Goal: Task Accomplishment & Management: Complete application form

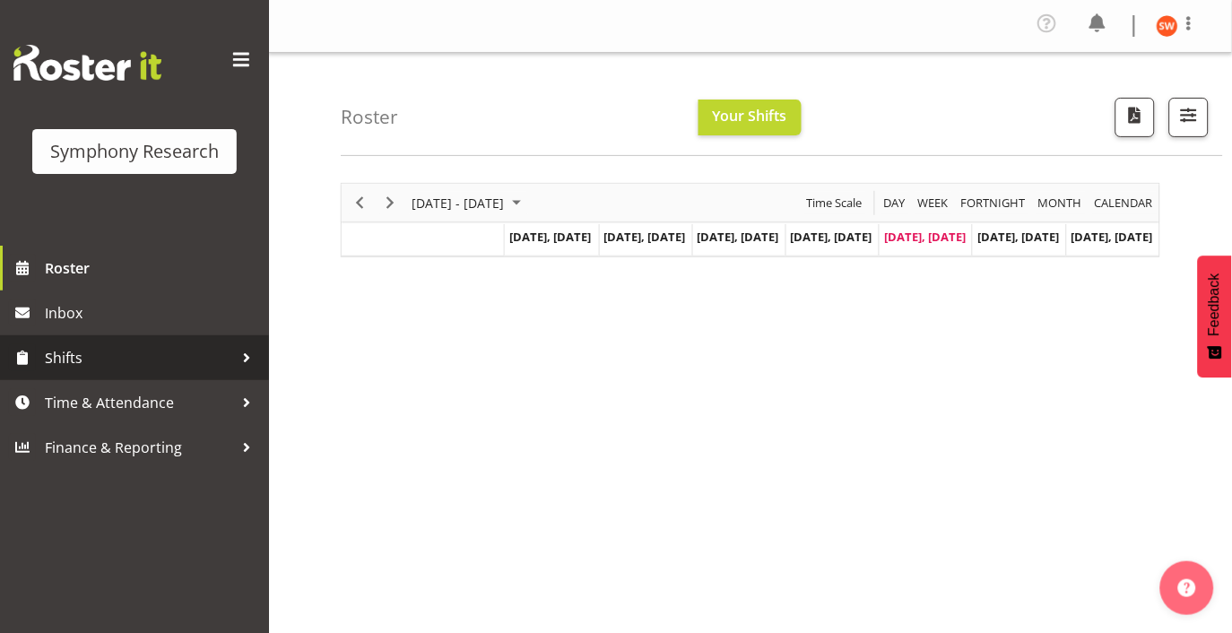
click at [88, 352] on span "Shifts" at bounding box center [139, 357] width 188 height 27
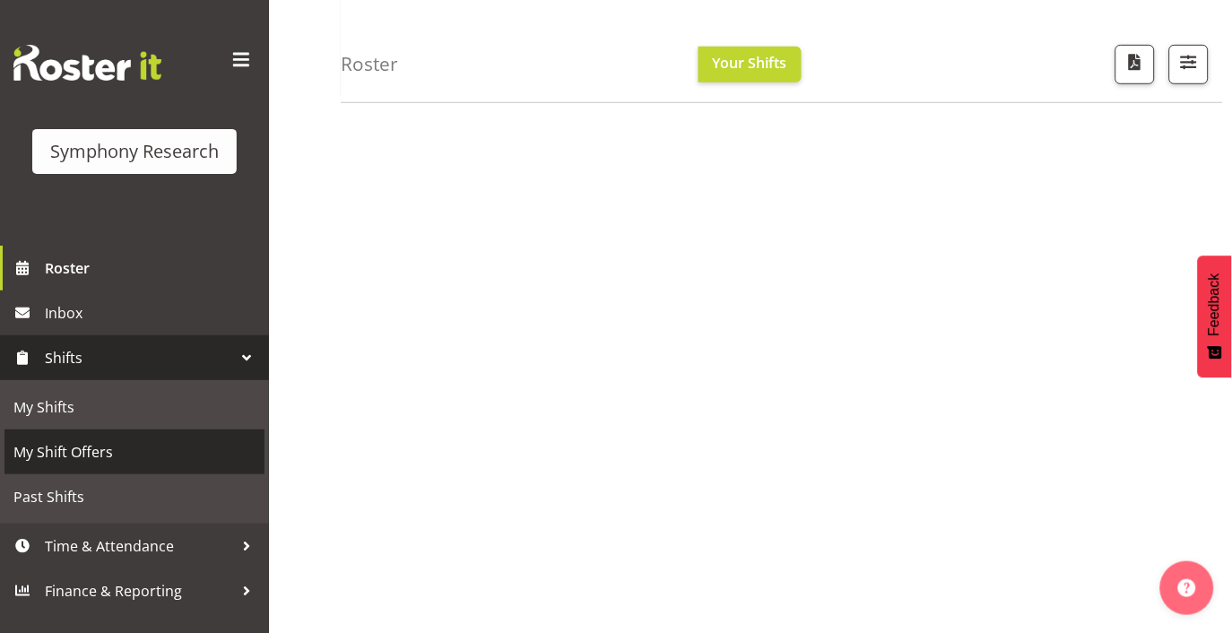
scroll to position [253, 0]
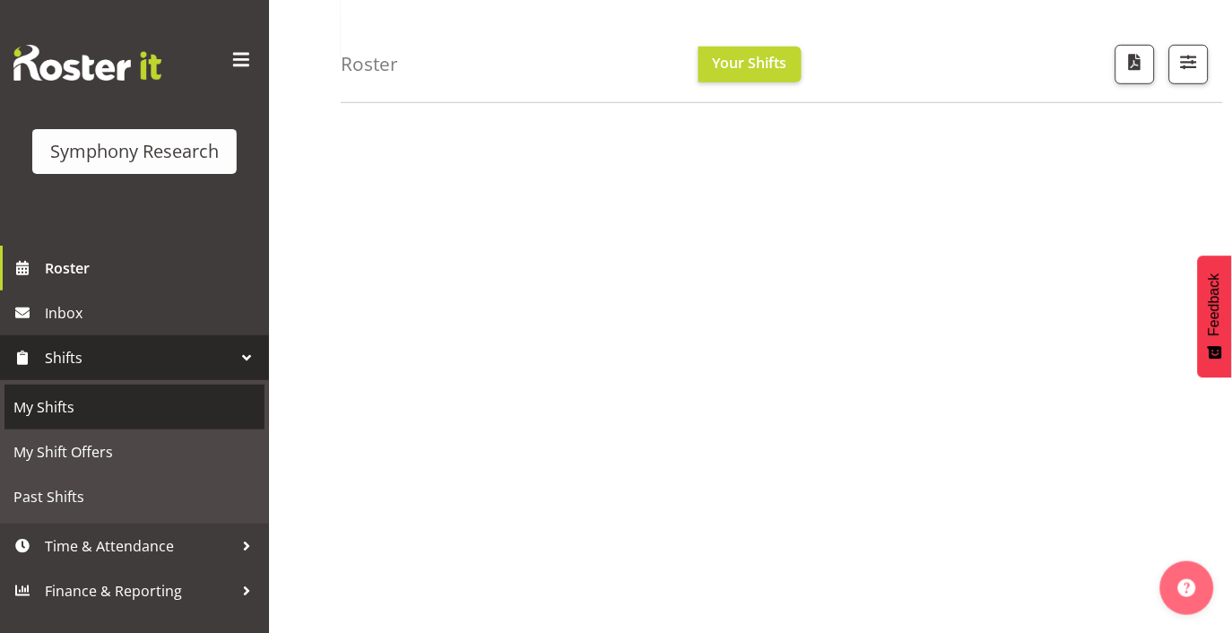
click at [48, 397] on span "My Shifts" at bounding box center [134, 407] width 242 height 27
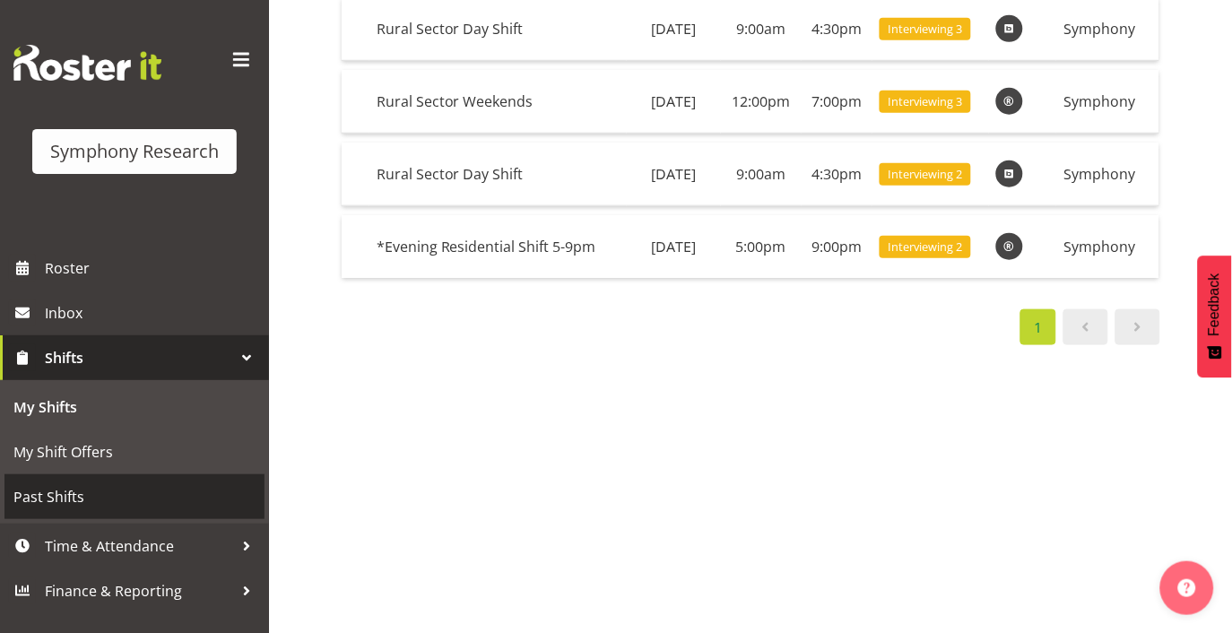
scroll to position [280, 0]
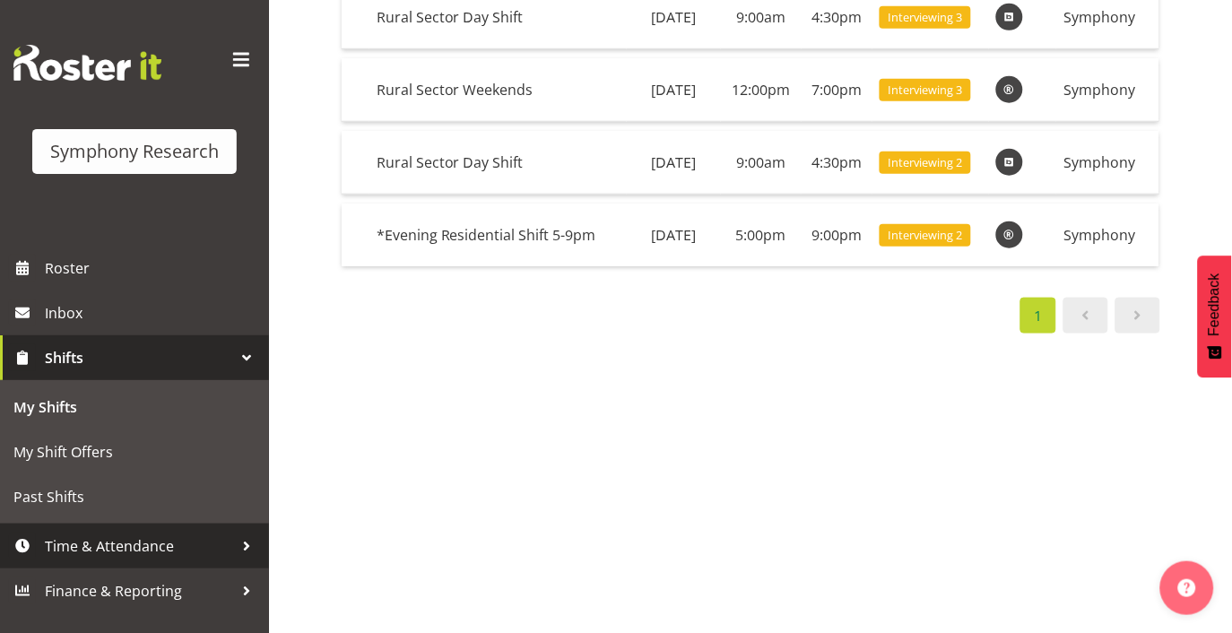
click at [170, 538] on span "Time & Attendance" at bounding box center [139, 546] width 188 height 27
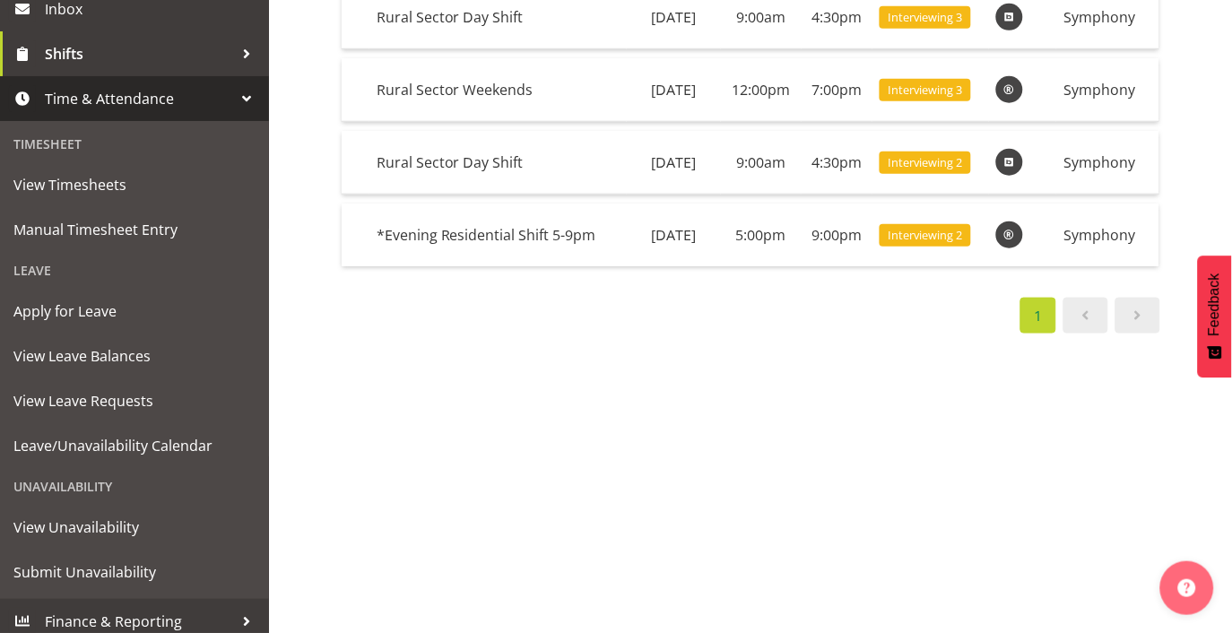
scroll to position [314, 0]
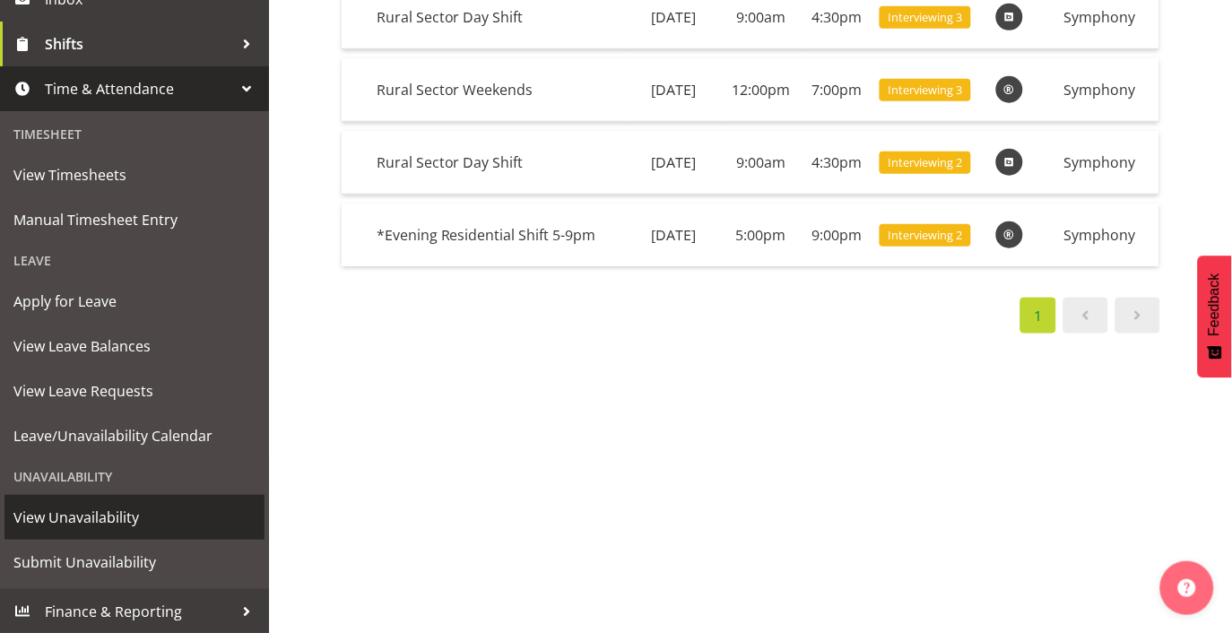
click at [109, 515] on span "View Unavailability" at bounding box center [134, 517] width 242 height 27
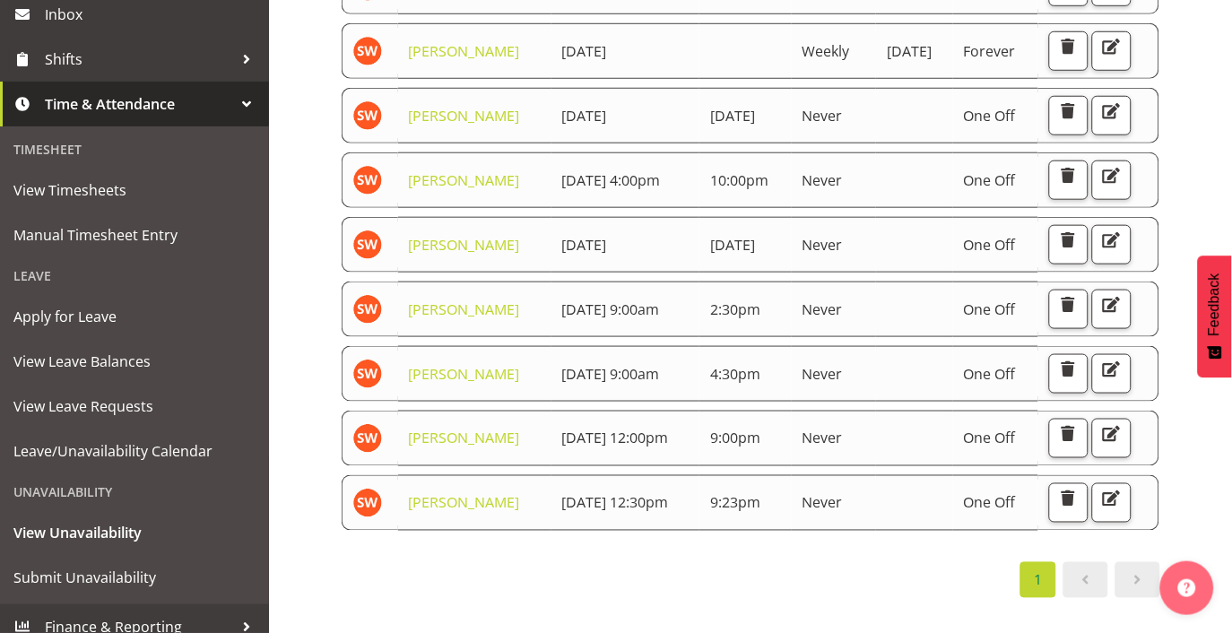
scroll to position [314, 0]
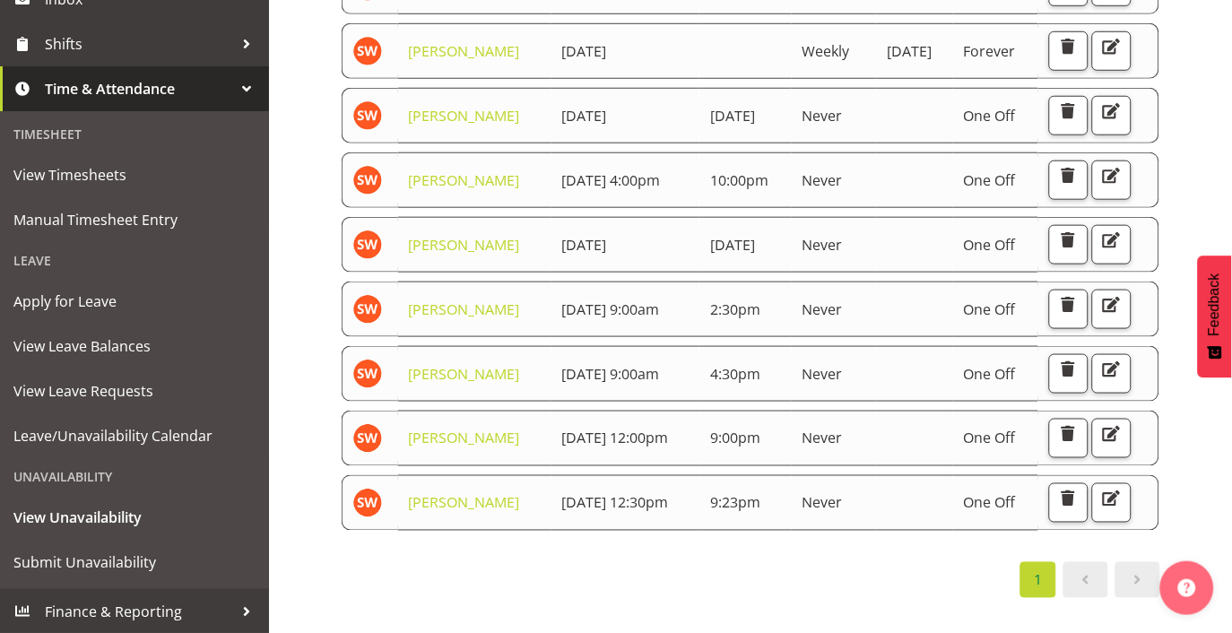
drag, startPoint x: 1222, startPoint y: 397, endPoint x: 1208, endPoint y: 417, distance: 23.9
click at [1208, 417] on div "Starts At Staff Member Starts At Ends At Repeats Days Until Actions Shannon Whe…" at bounding box center [786, 261] width 891 height 744
click at [1109, 317] on span "button" at bounding box center [1111, 304] width 23 height 23
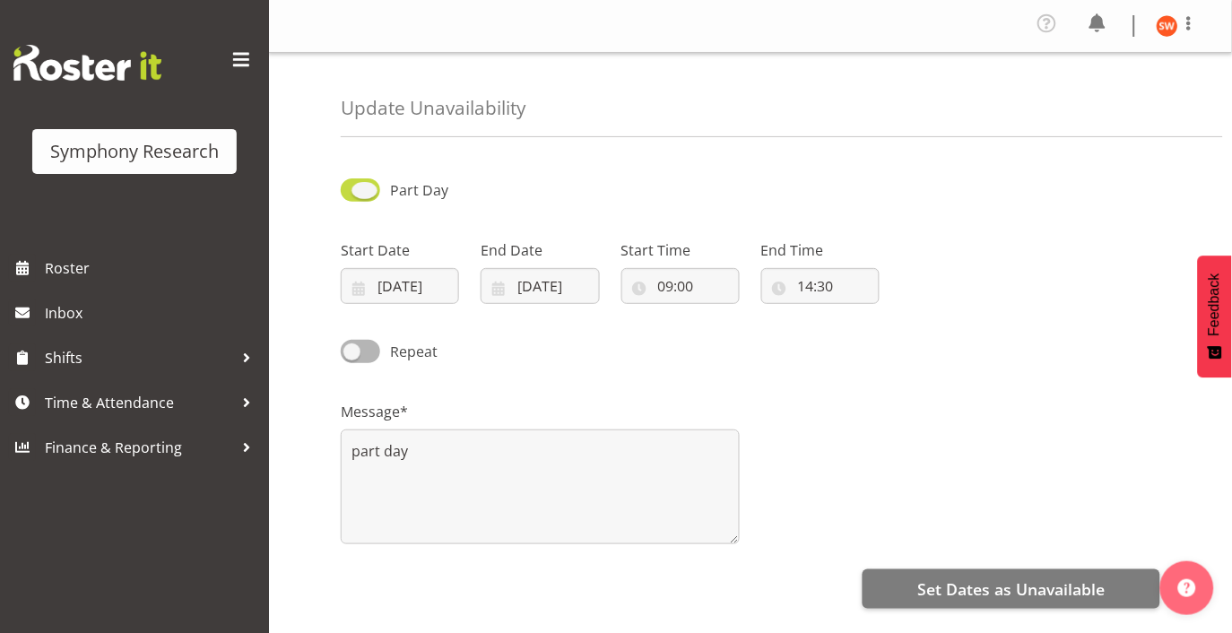
click at [347, 188] on span at bounding box center [360, 189] width 39 height 22
click at [347, 188] on input "Part Day" at bounding box center [347, 190] width 12 height 12
checkbox input "false"
click at [875, 340] on div "Repeat" at bounding box center [750, 345] width 841 height 61
click at [999, 447] on div "Message* part day" at bounding box center [750, 465] width 841 height 179
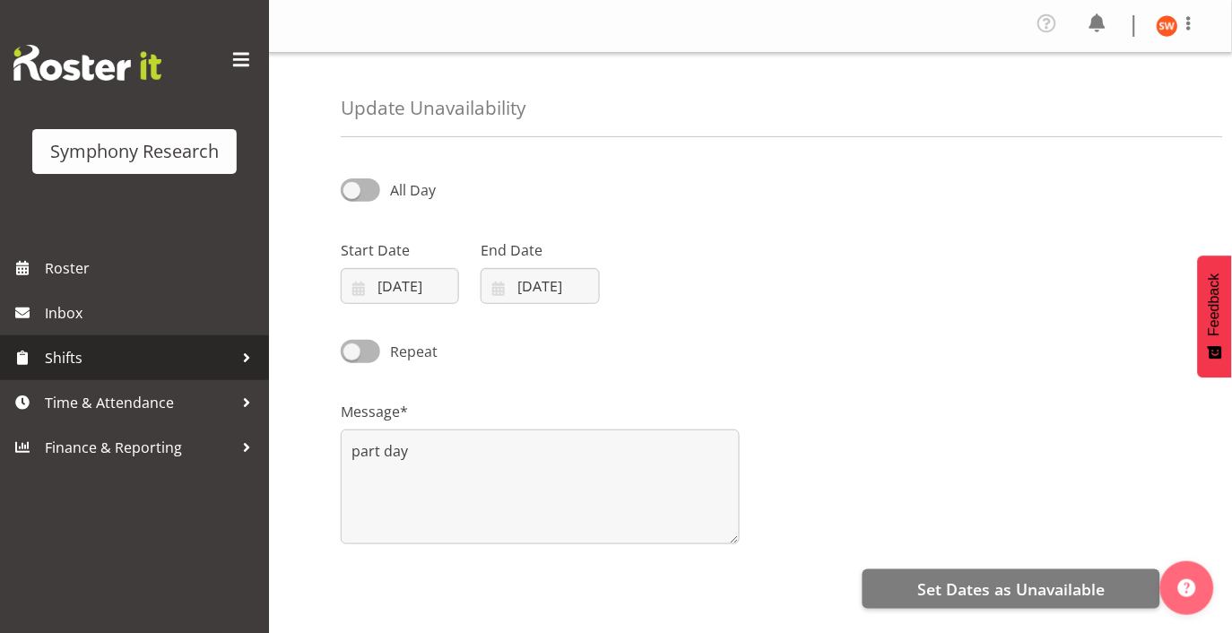
click at [60, 355] on span "Shifts" at bounding box center [139, 357] width 188 height 27
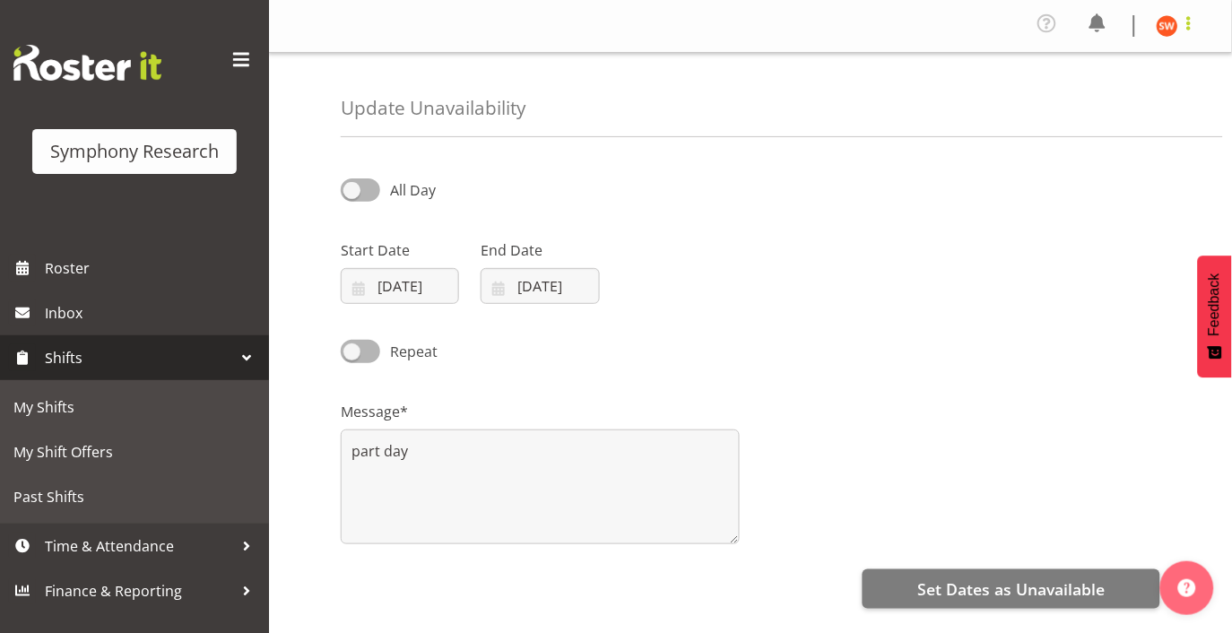
click at [1193, 24] on span at bounding box center [1189, 24] width 22 height 22
click at [960, 249] on div "Start Date 11/09/2025 January February March April May June July August Septemb…" at bounding box center [750, 264] width 841 height 100
click at [441, 283] on input "11/09/2025" at bounding box center [400, 286] width 118 height 36
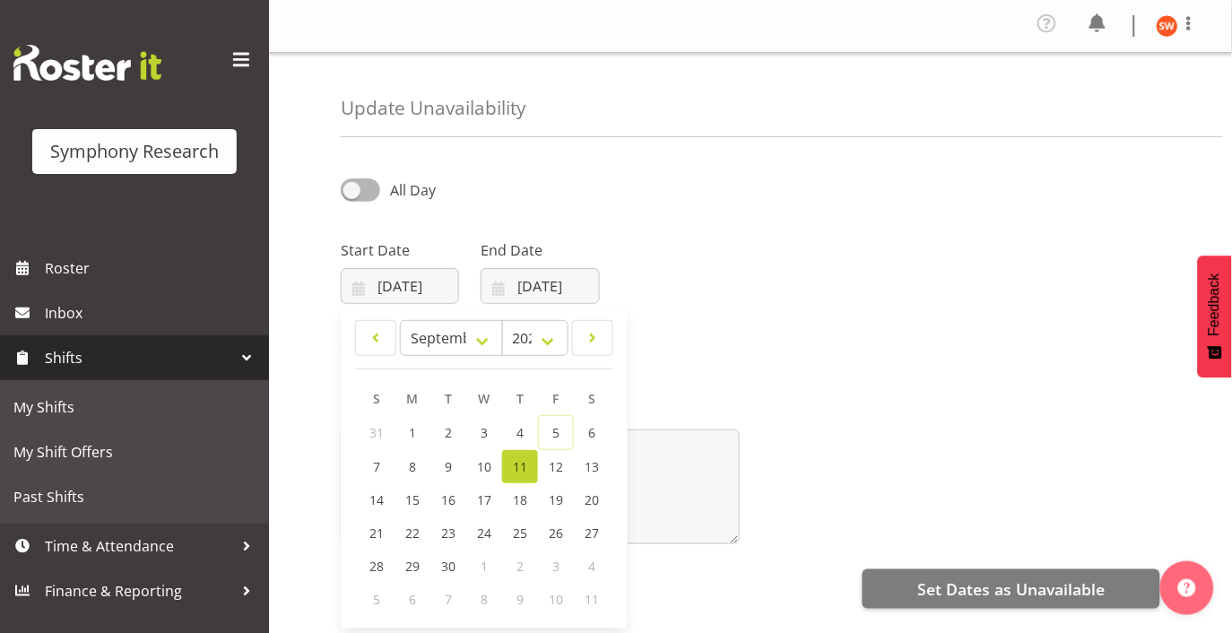
click at [776, 273] on div "Start Date 11/09/2025 January February March April May June July August Septemb…" at bounding box center [750, 264] width 841 height 100
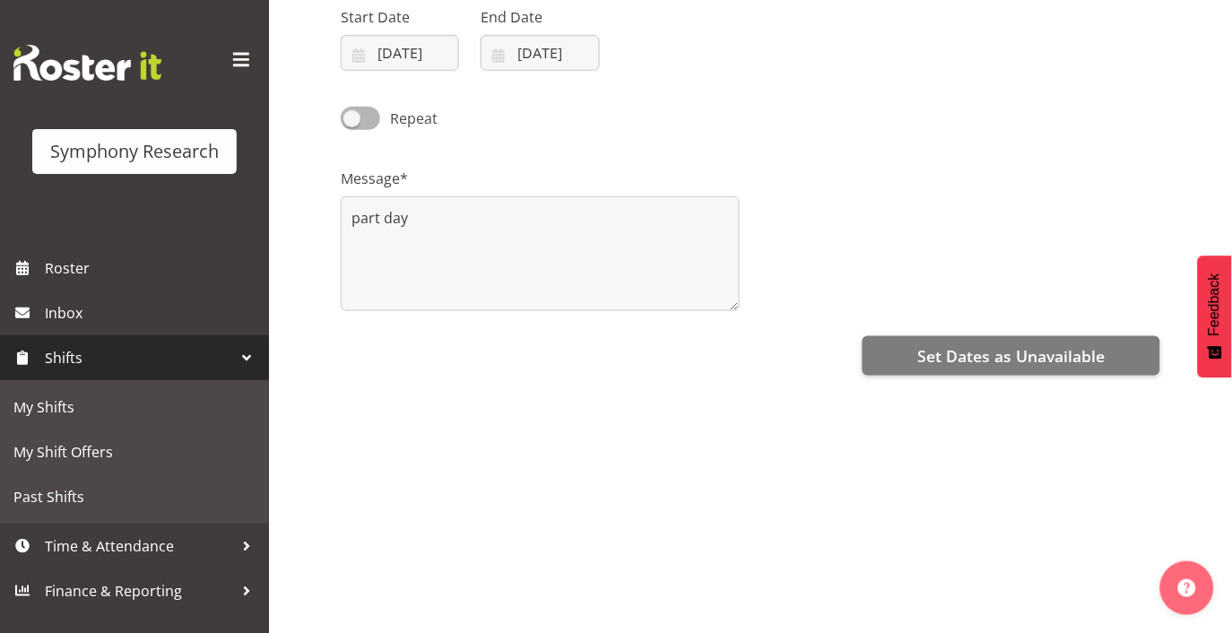
scroll to position [261, 0]
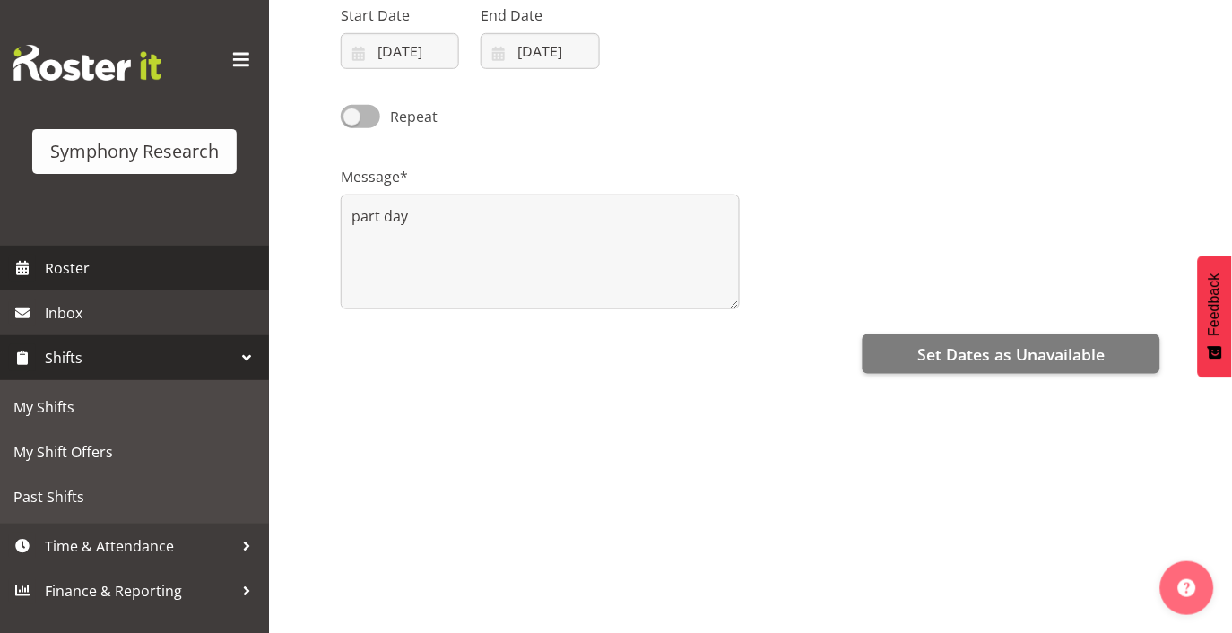
click at [46, 267] on span "Roster" at bounding box center [152, 268] width 215 height 27
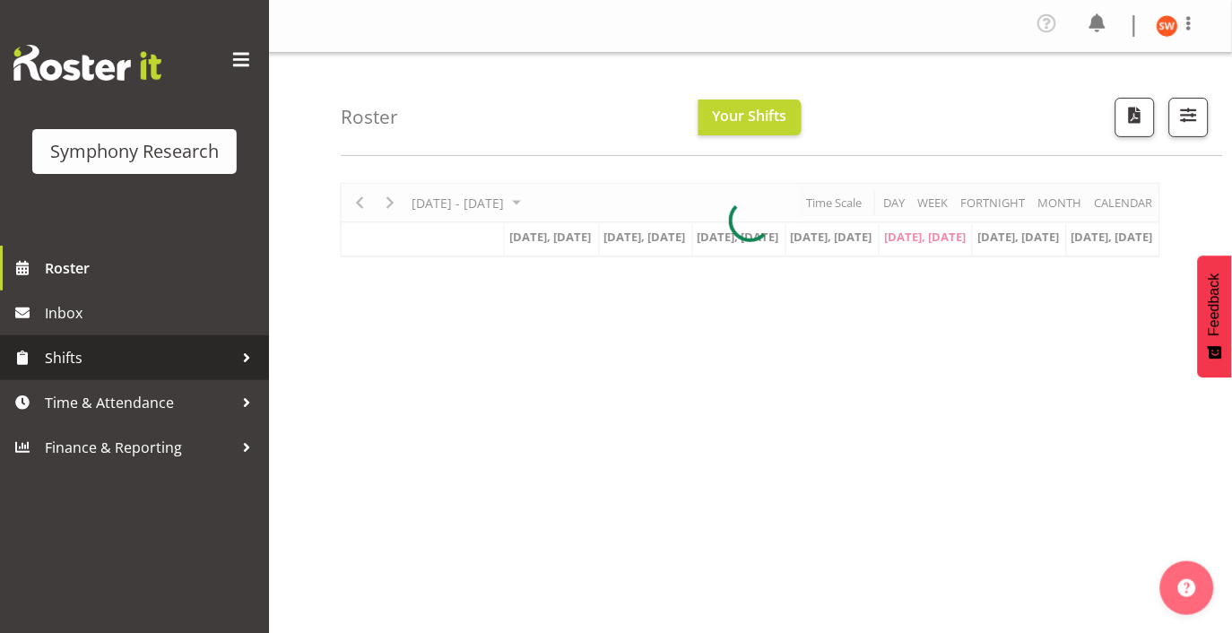
click at [70, 353] on span "Shifts" at bounding box center [139, 357] width 188 height 27
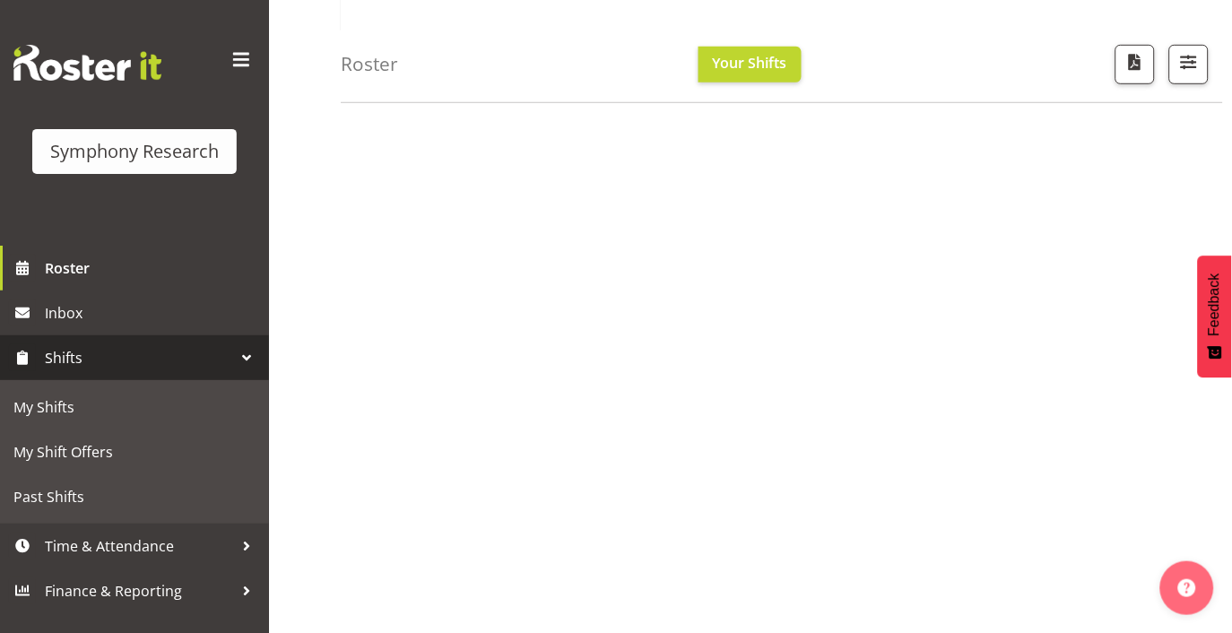
scroll to position [253, 0]
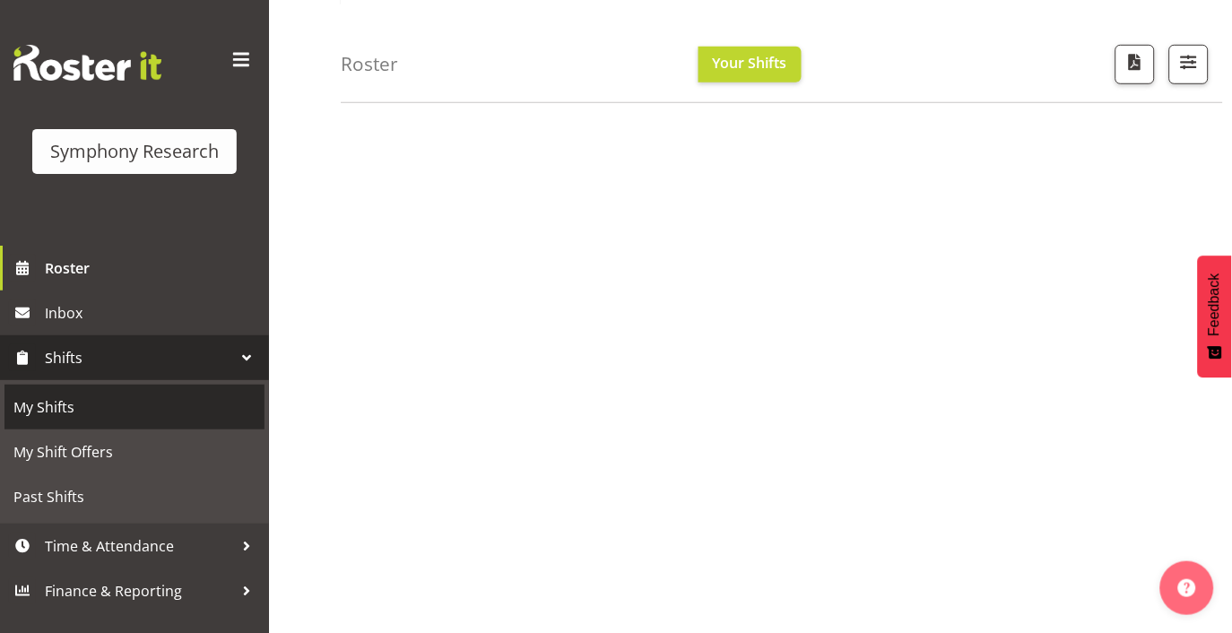
click at [51, 404] on span "My Shifts" at bounding box center [134, 407] width 242 height 27
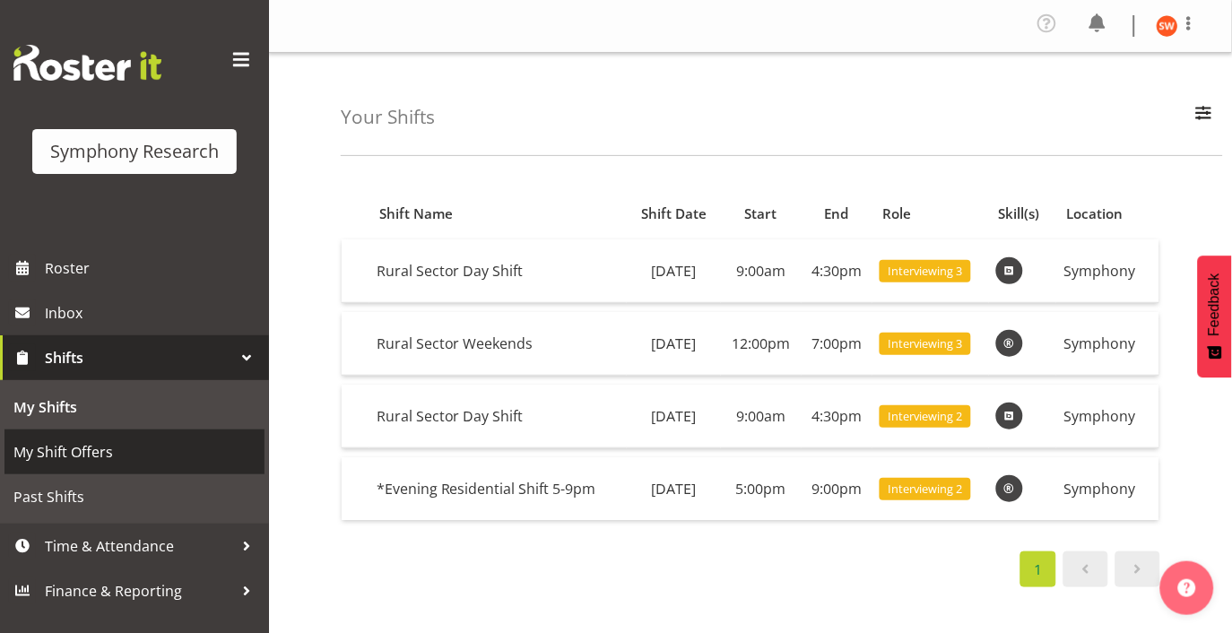
scroll to position [280, 0]
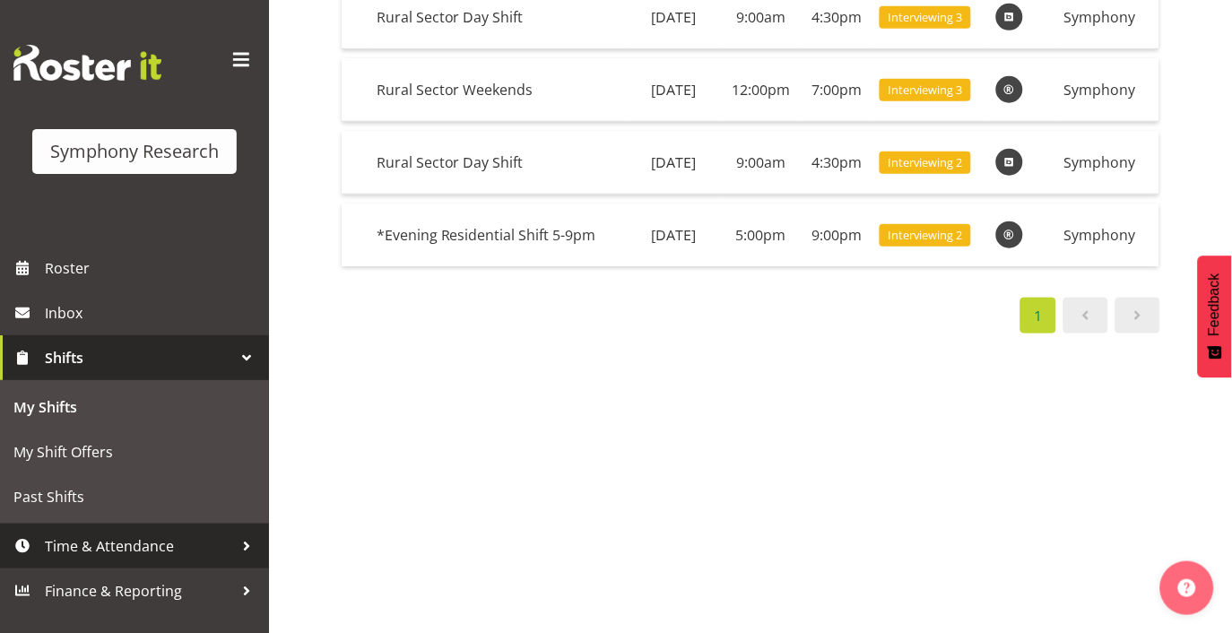
click at [147, 551] on span "Time & Attendance" at bounding box center [139, 546] width 188 height 27
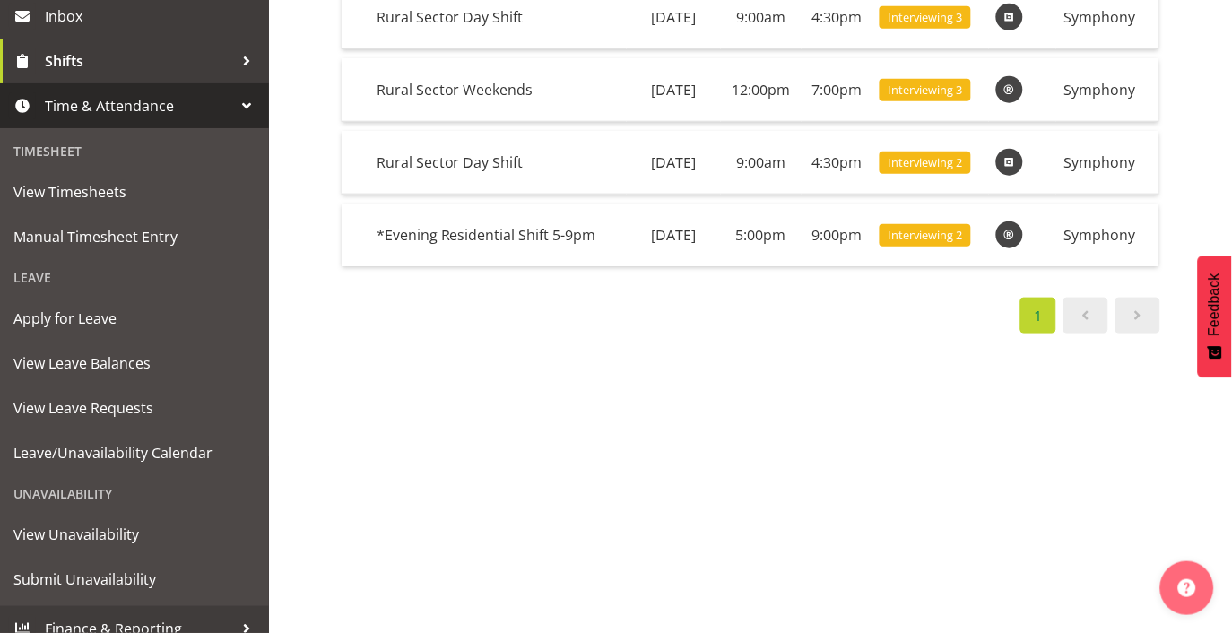
scroll to position [314, 0]
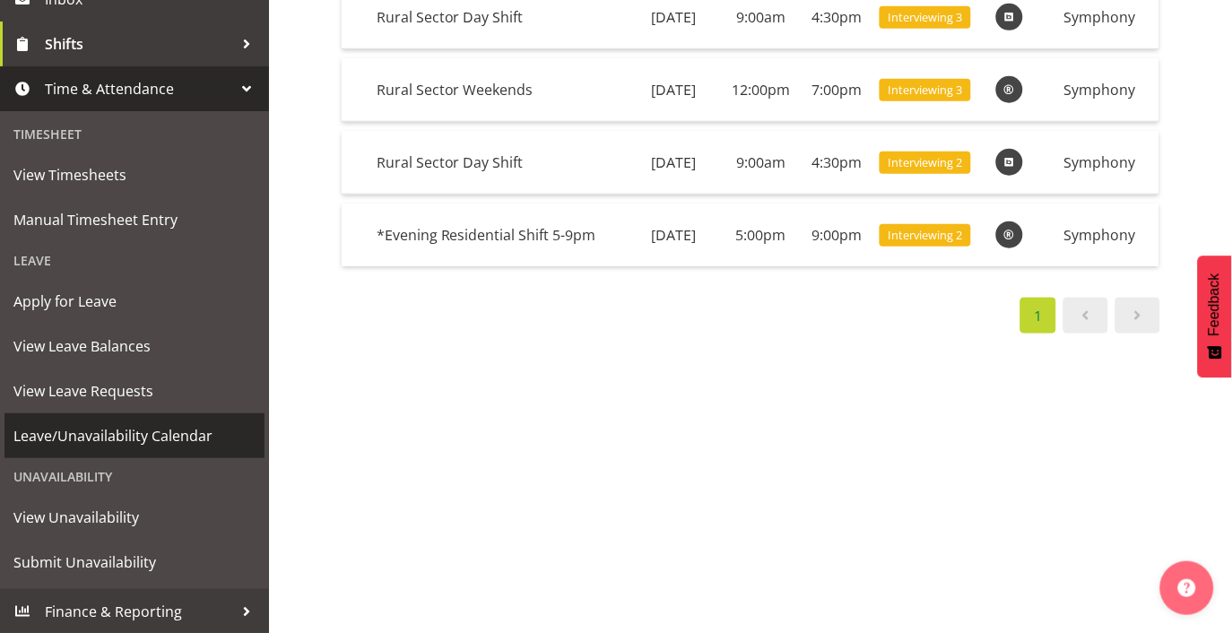
click at [170, 428] on span "Leave/Unavailability Calendar" at bounding box center [134, 435] width 242 height 27
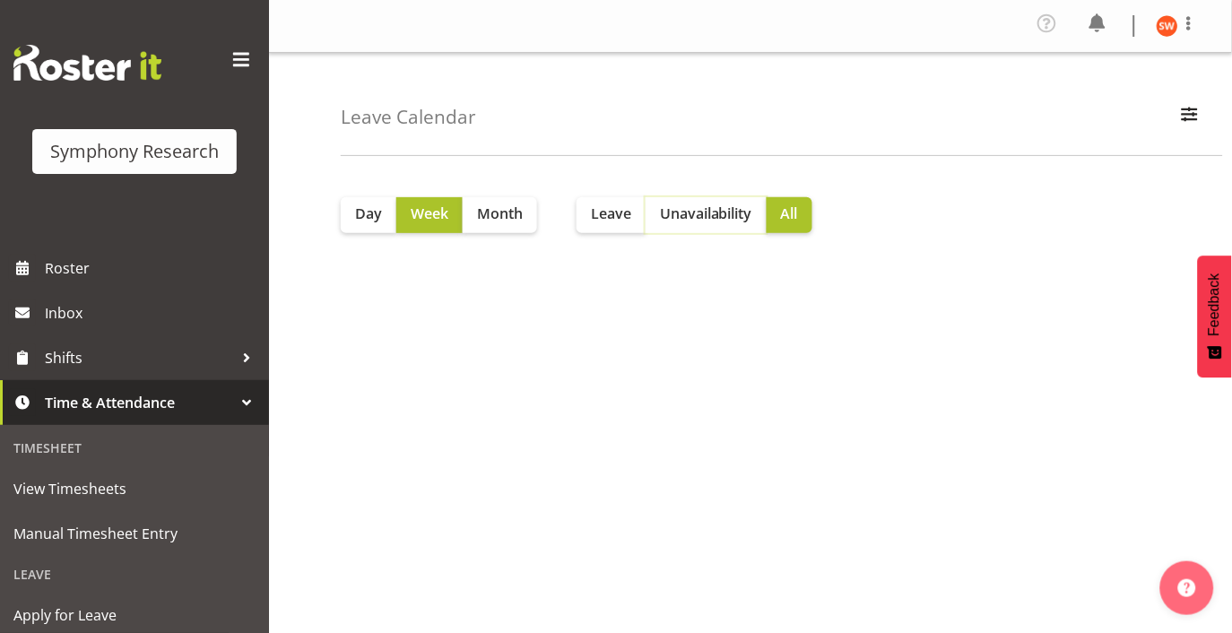
click at [707, 219] on span "Unavailability" at bounding box center [706, 214] width 92 height 22
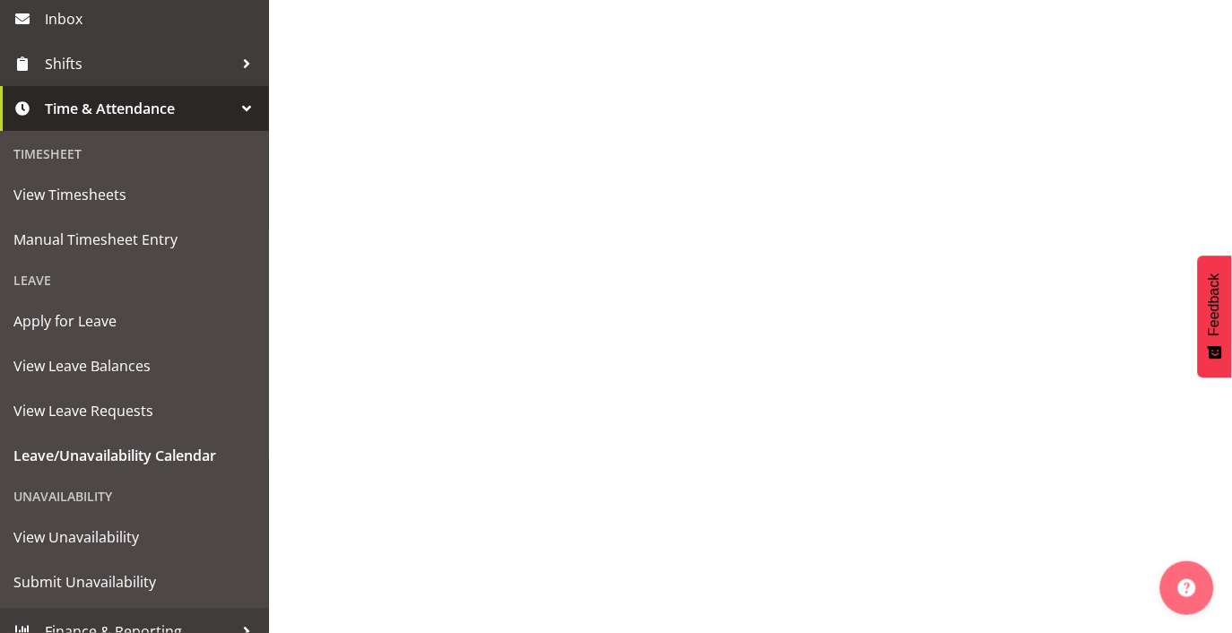
scroll to position [314, 0]
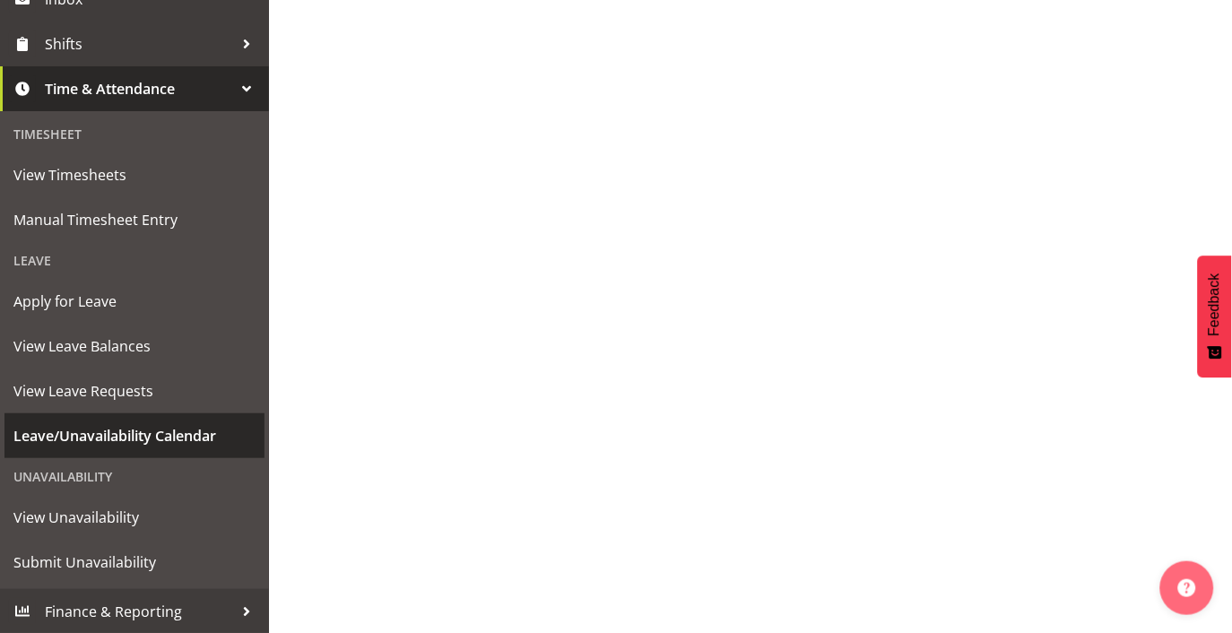
click at [95, 426] on span "Leave/Unavailability Calendar" at bounding box center [134, 435] width 242 height 27
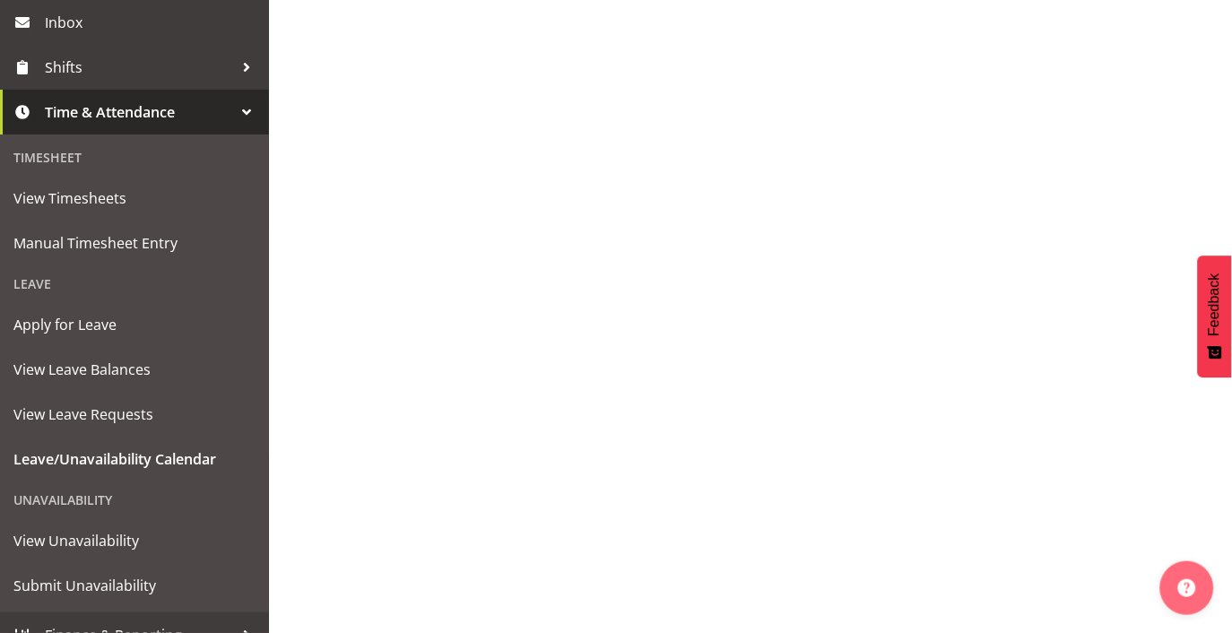
scroll to position [314, 0]
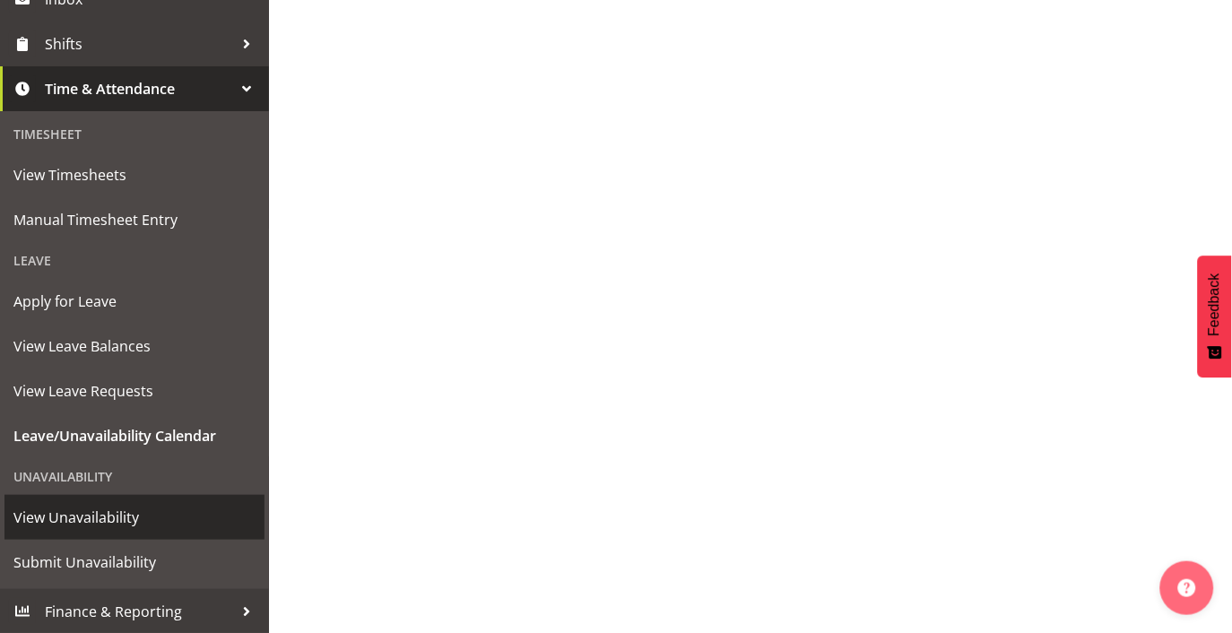
click at [96, 512] on span "View Unavailability" at bounding box center [134, 517] width 242 height 27
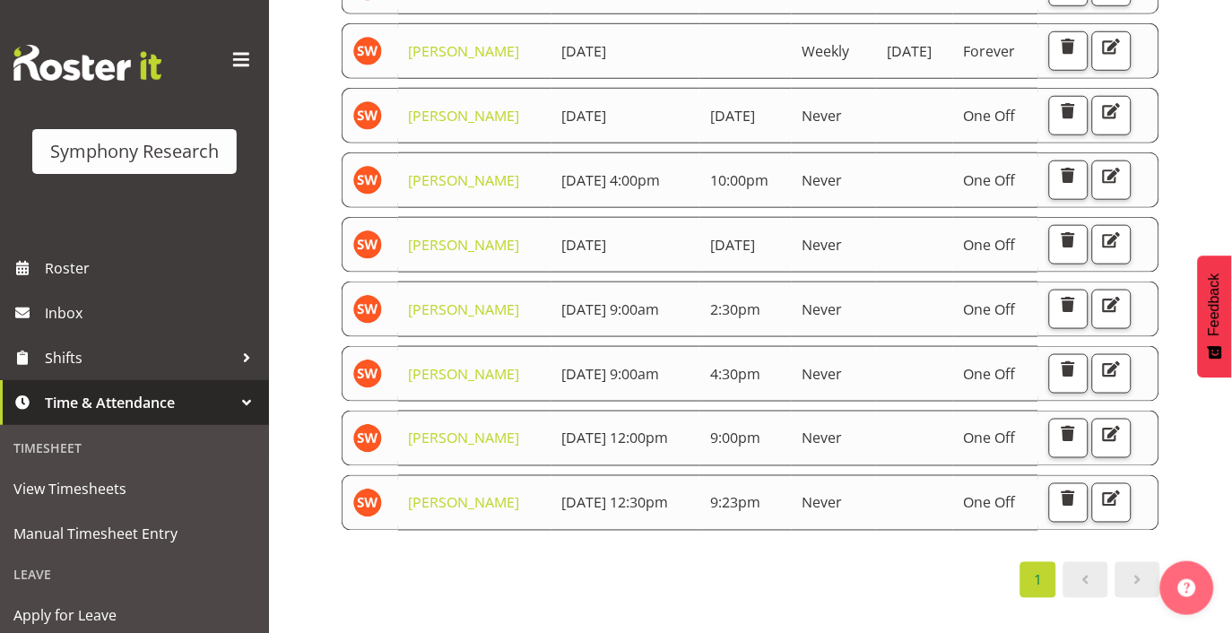
scroll to position [610, 0]
click at [1081, 293] on span "button" at bounding box center [1068, 304] width 23 height 23
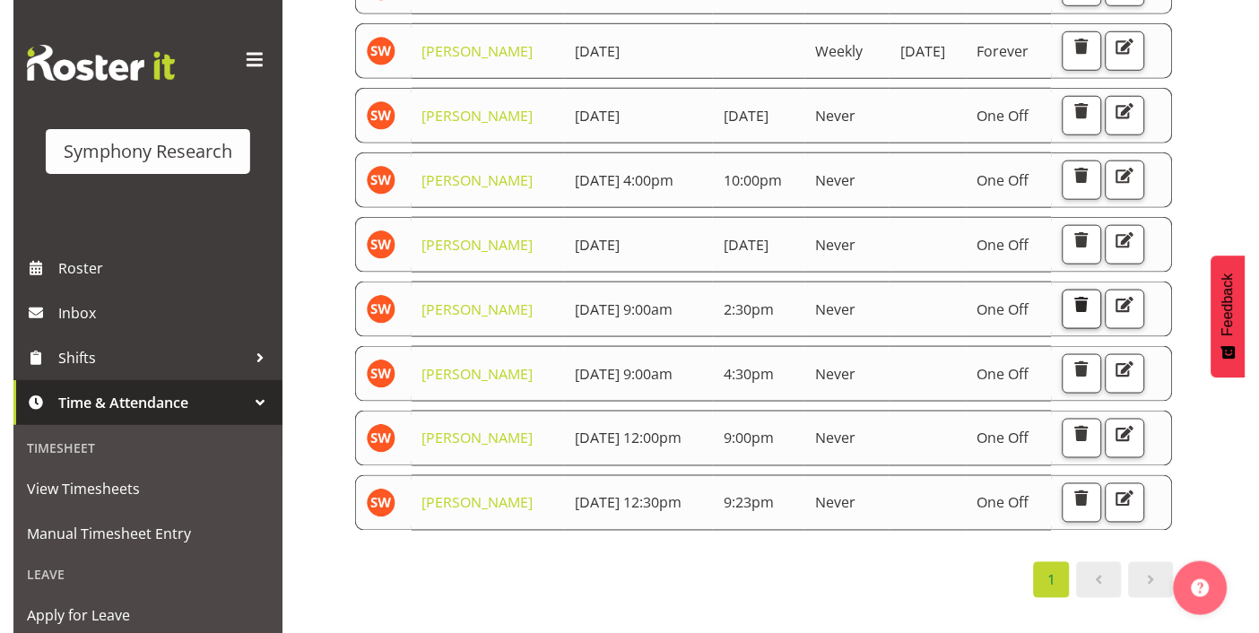
scroll to position [589, 0]
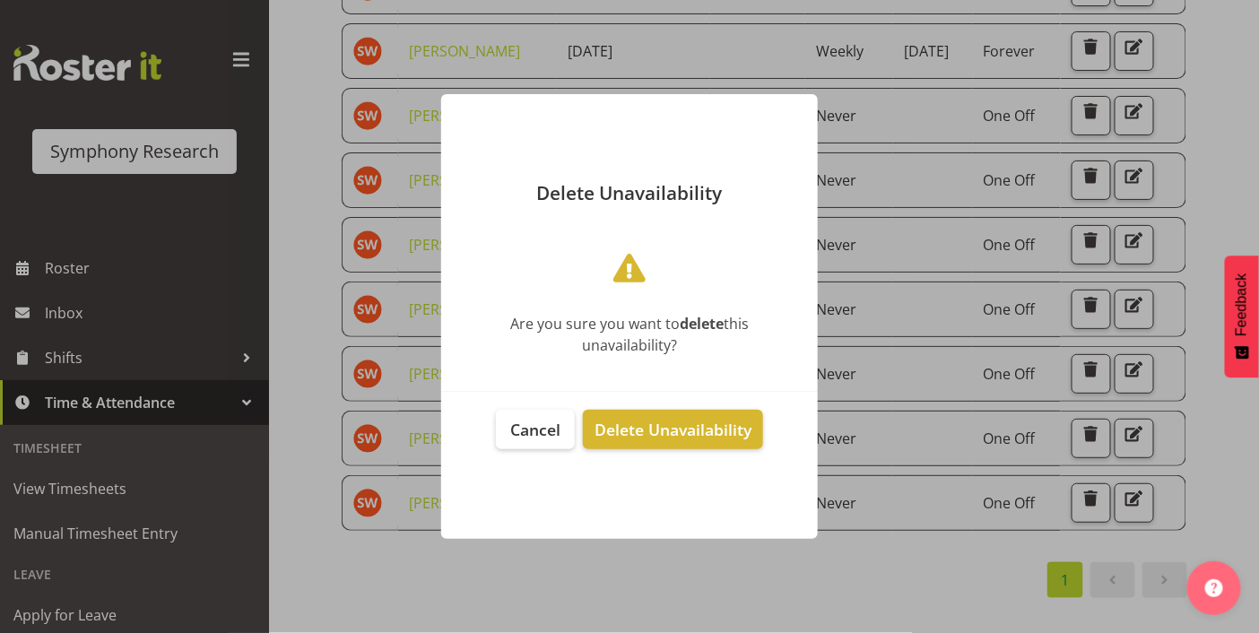
click at [832, 611] on div at bounding box center [629, 316] width 1259 height 633
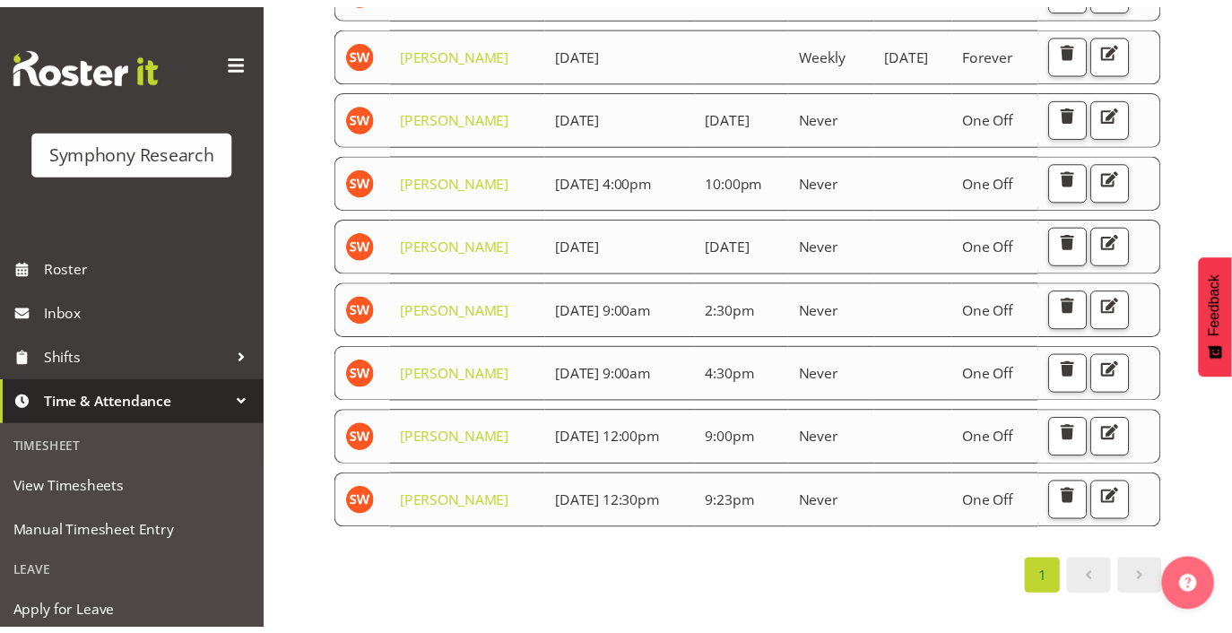
scroll to position [610, 0]
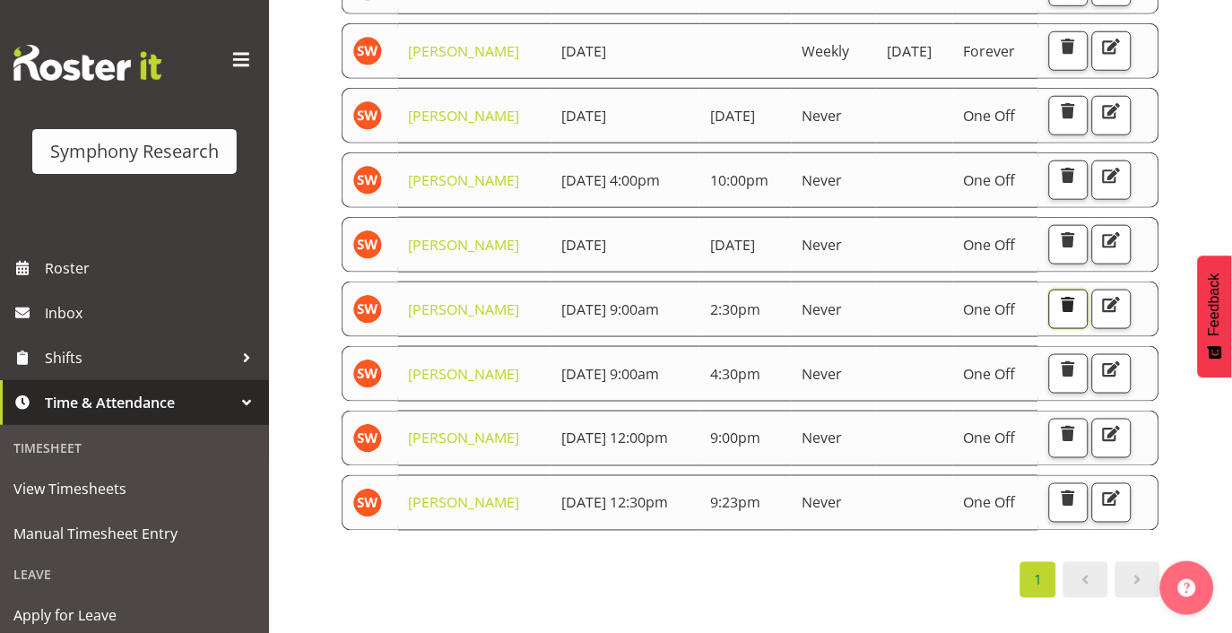
click at [1081, 293] on span "button" at bounding box center [1068, 304] width 23 height 23
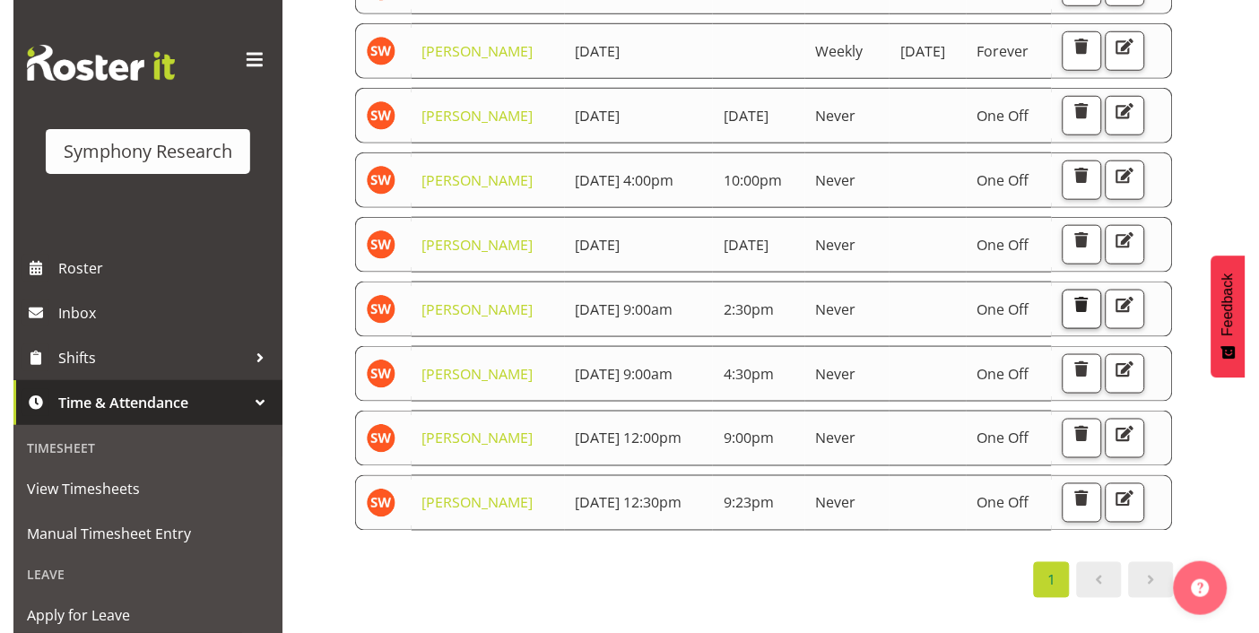
scroll to position [589, 0]
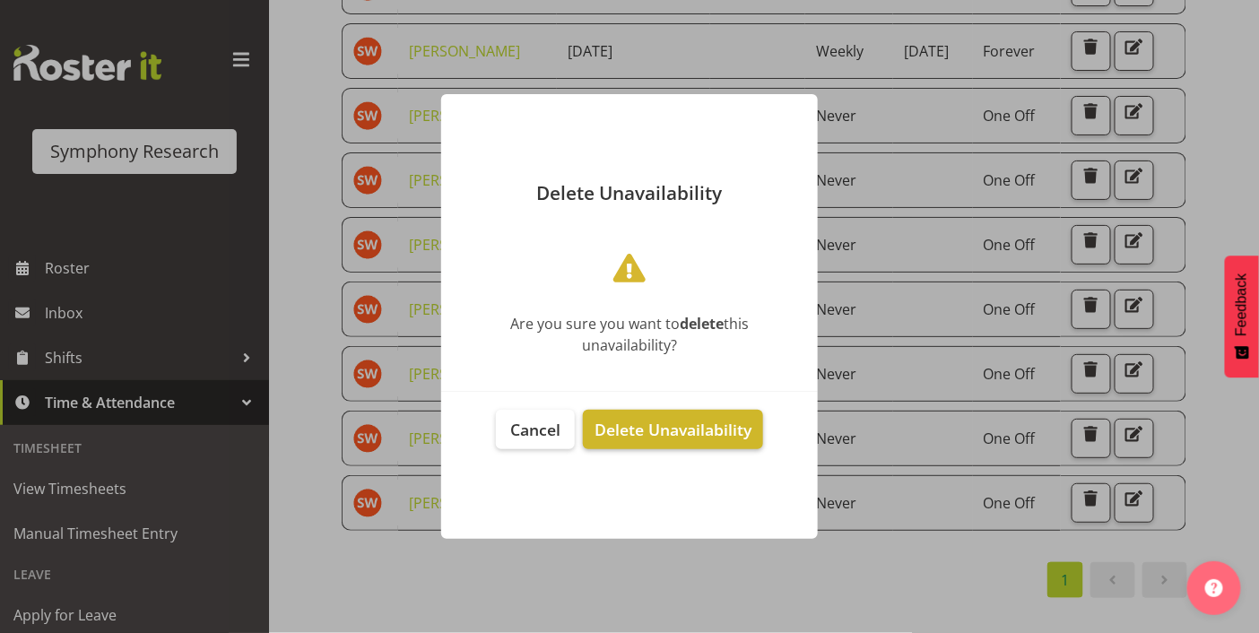
click at [671, 434] on span "Delete Unavailability" at bounding box center [673, 430] width 157 height 22
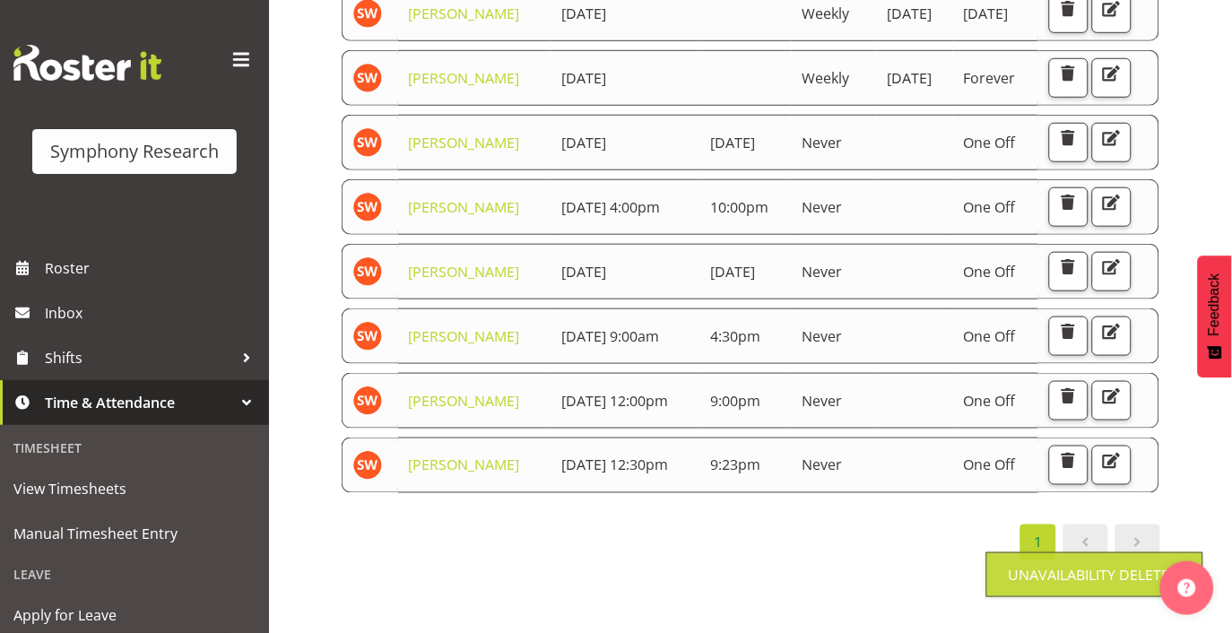
scroll to position [572, 0]
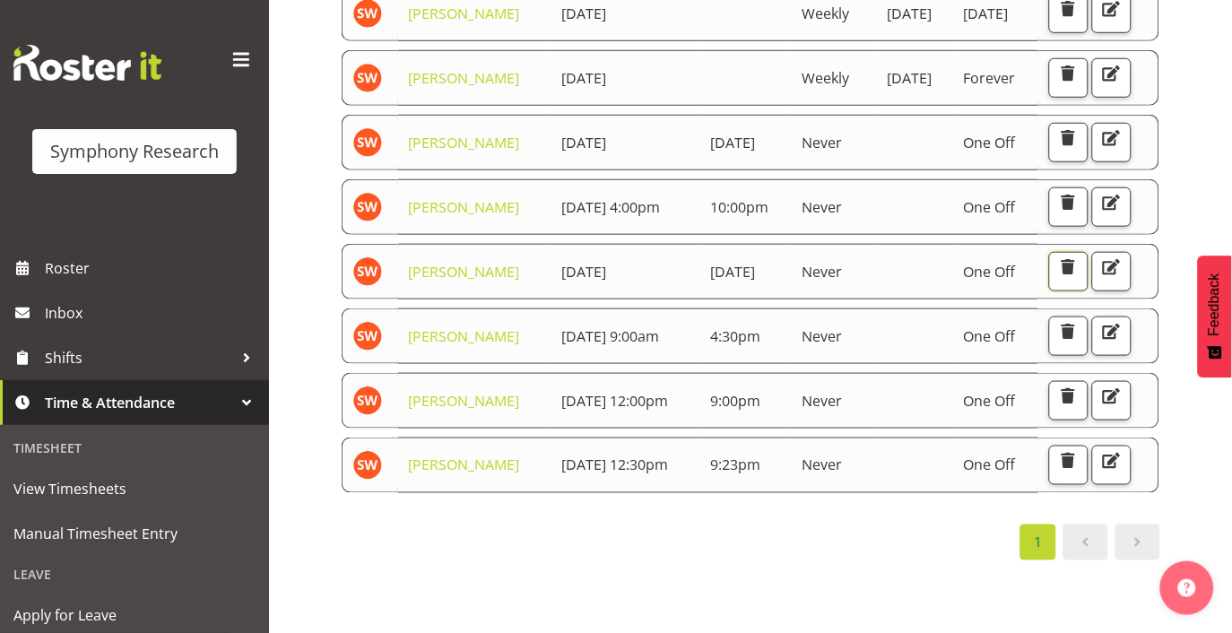
drag, startPoint x: 1105, startPoint y: 122, endPoint x: 1203, endPoint y: 493, distance: 384.0
click at [1195, 497] on div "Starts At Staff Member Starts At Ends At Repeats Days Until Actions Shannon Whe…" at bounding box center [786, 274] width 891 height 717
click at [1081, 385] on span "button" at bounding box center [1068, 396] width 23 height 23
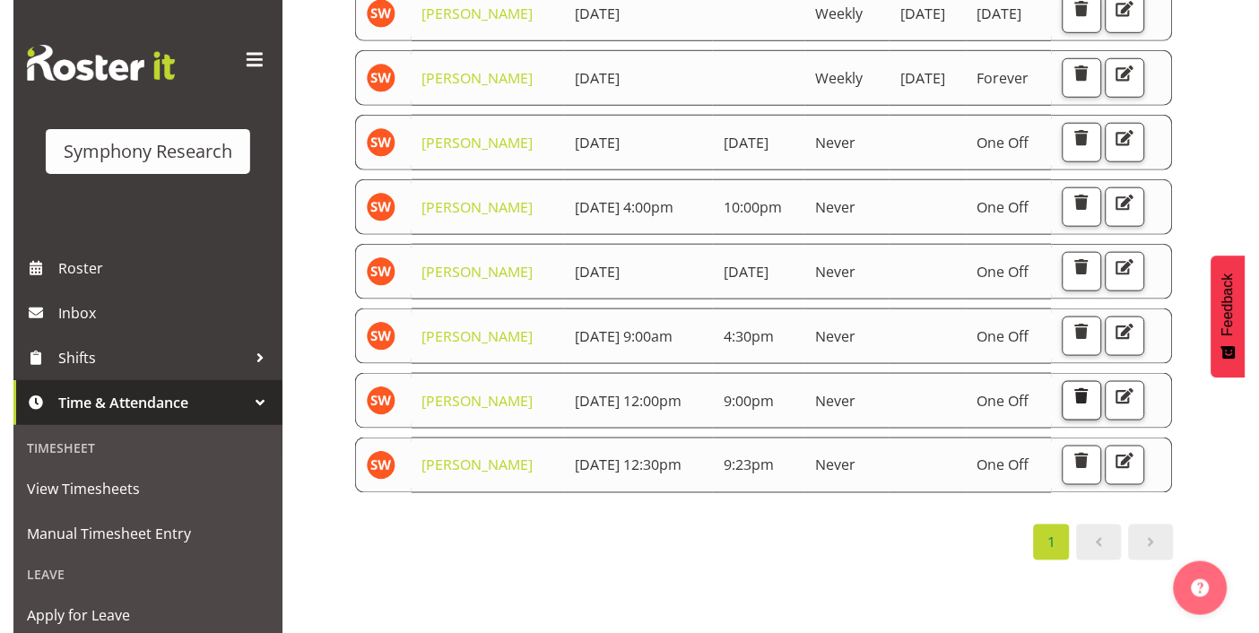
scroll to position [552, 0]
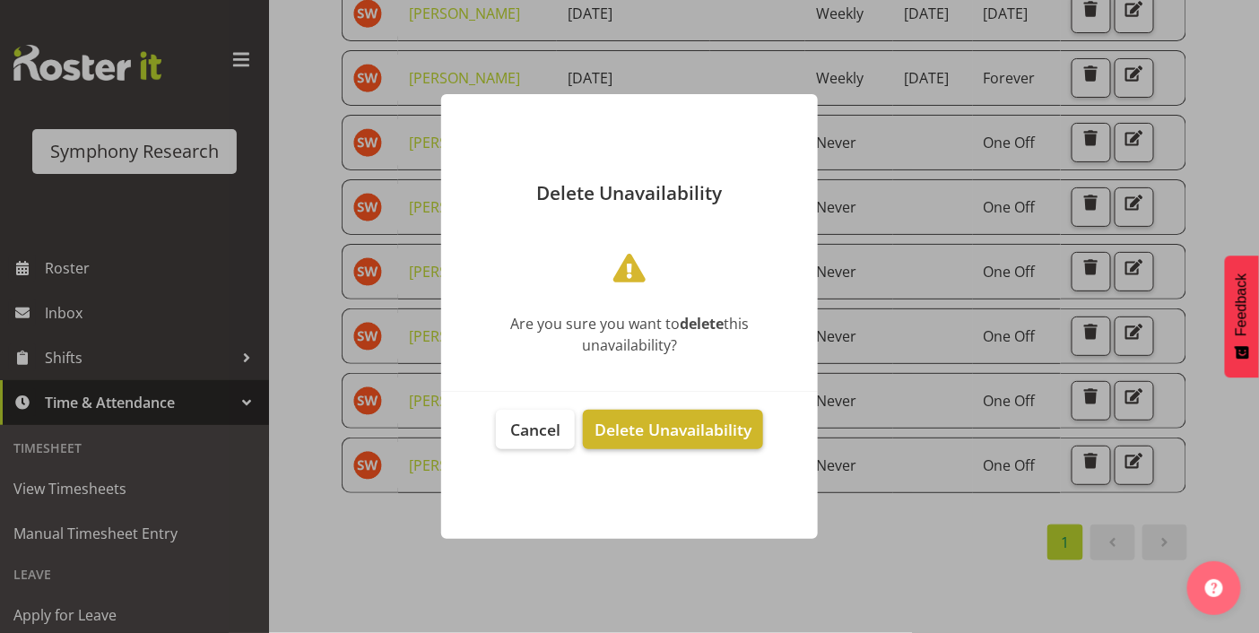
click at [736, 427] on span "Delete Unavailability" at bounding box center [673, 430] width 157 height 22
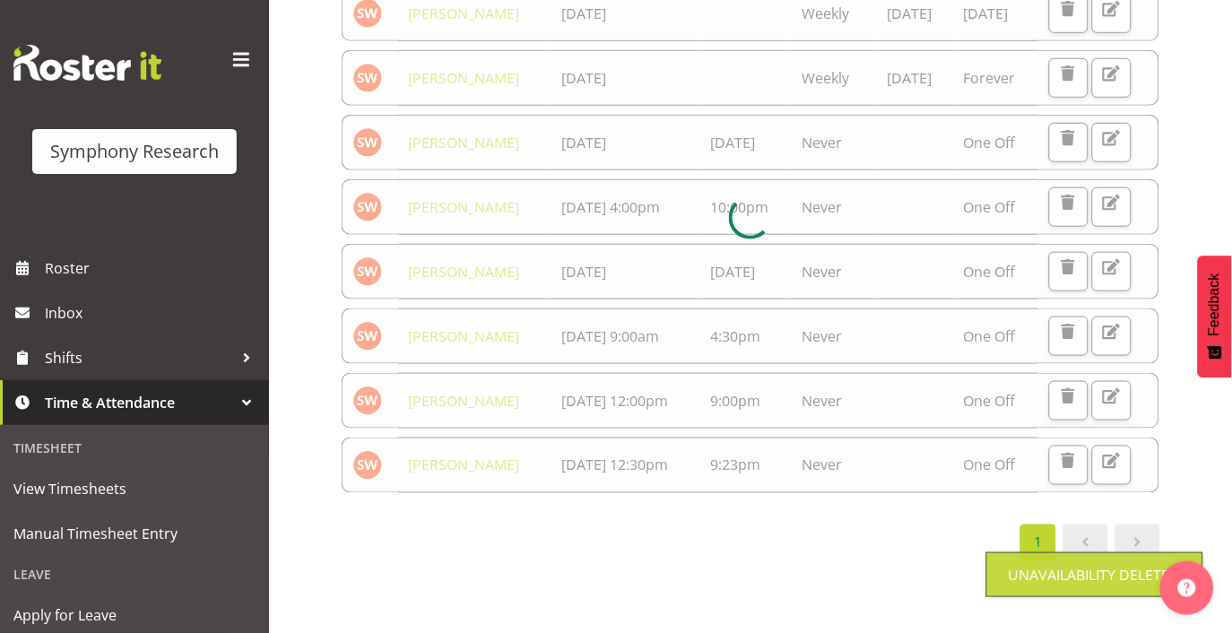
scroll to position [469, 0]
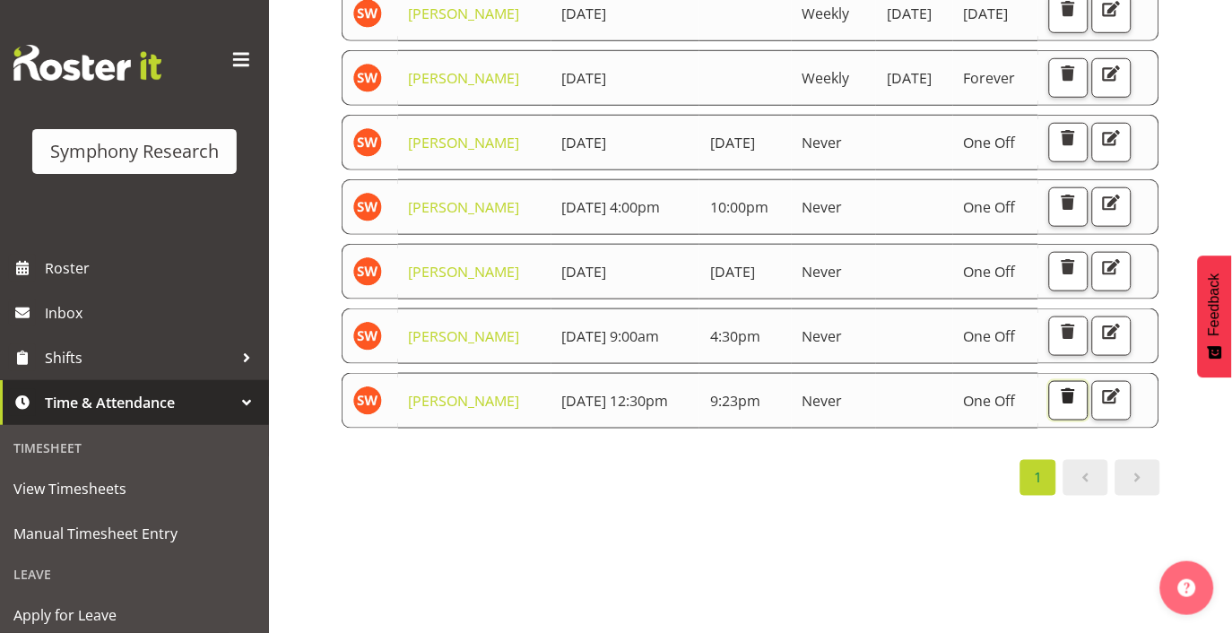
click at [1081, 408] on span "button" at bounding box center [1068, 396] width 23 height 23
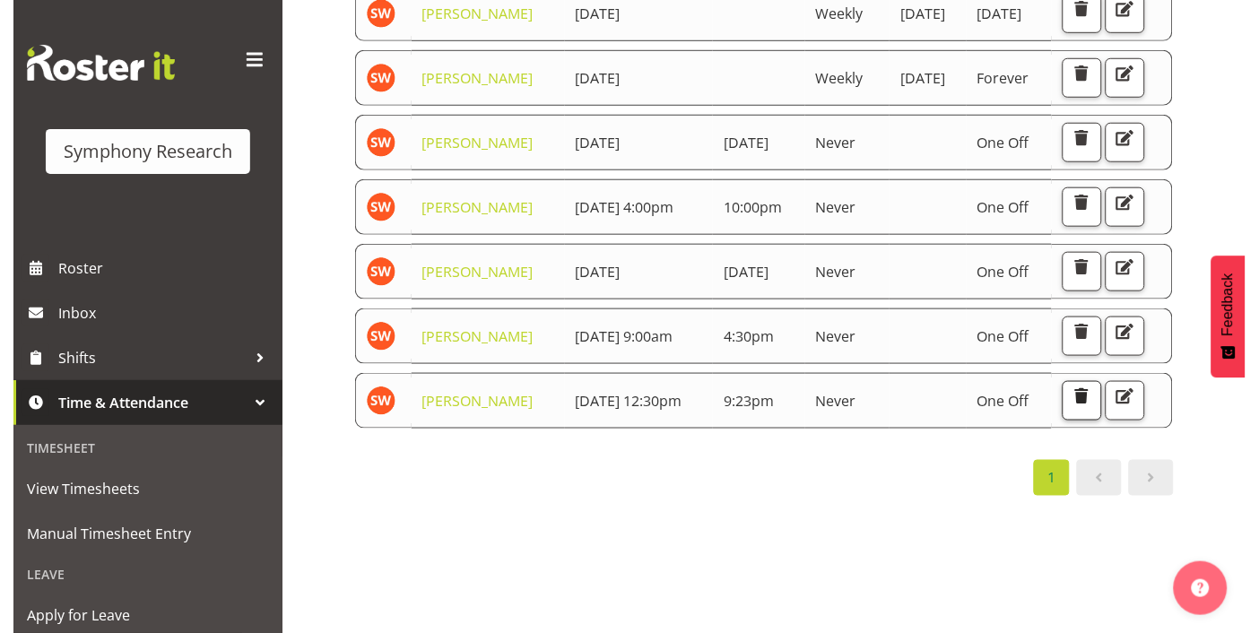
scroll to position [448, 0]
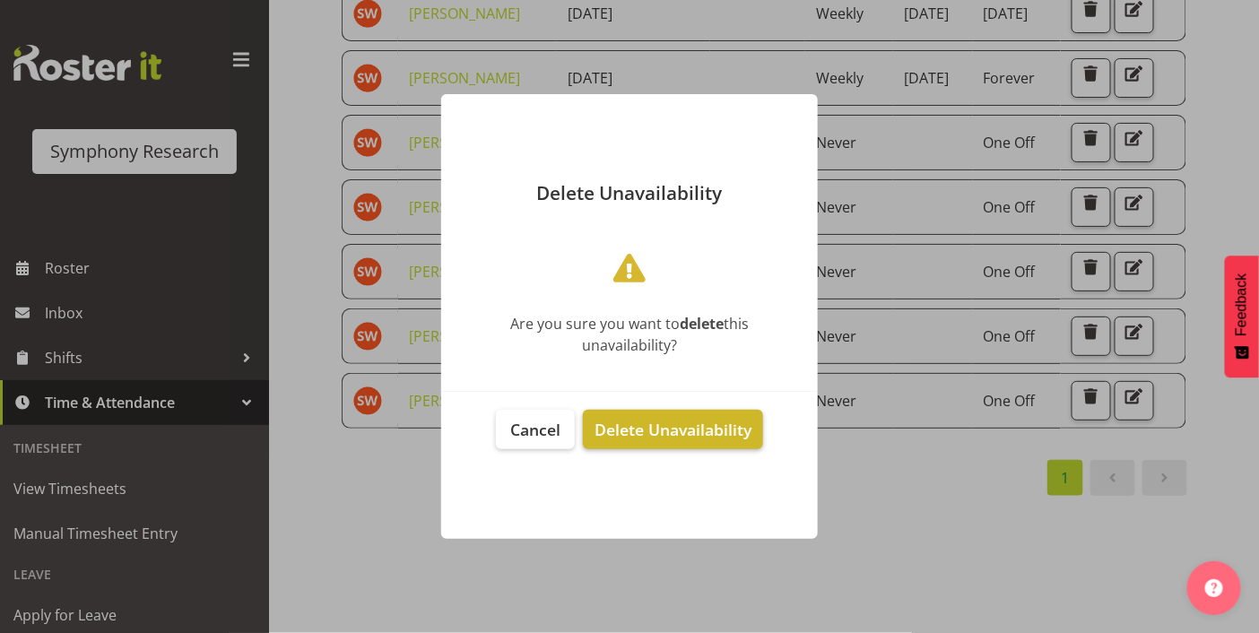
click at [737, 428] on span "Delete Unavailability" at bounding box center [673, 430] width 157 height 22
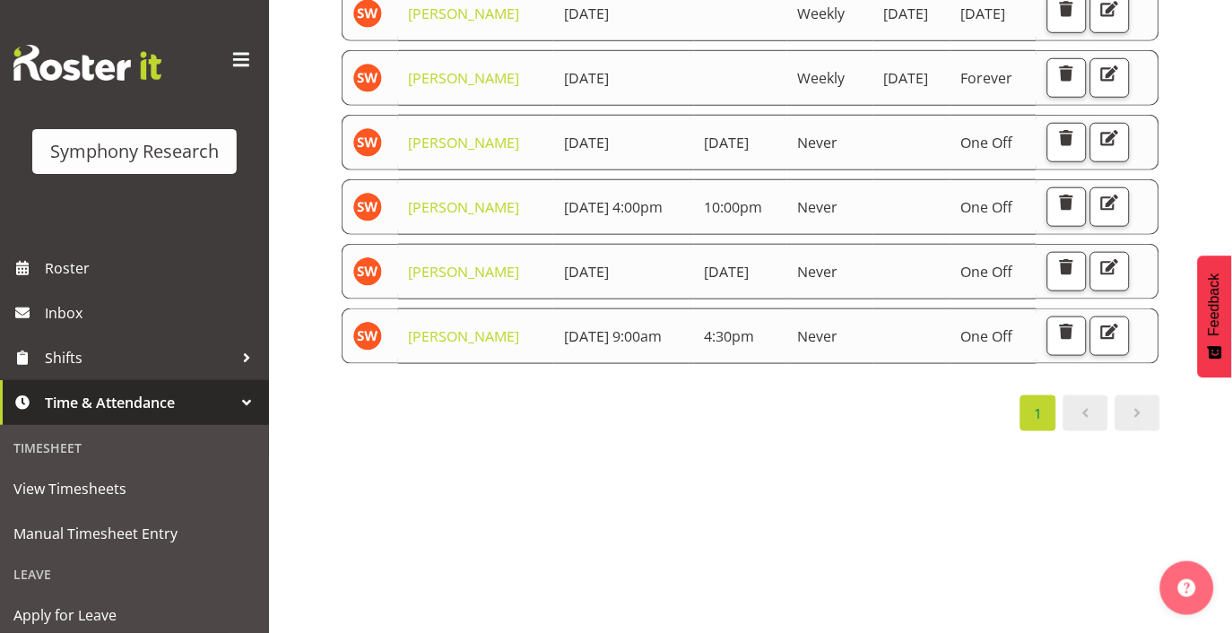
scroll to position [328, 0]
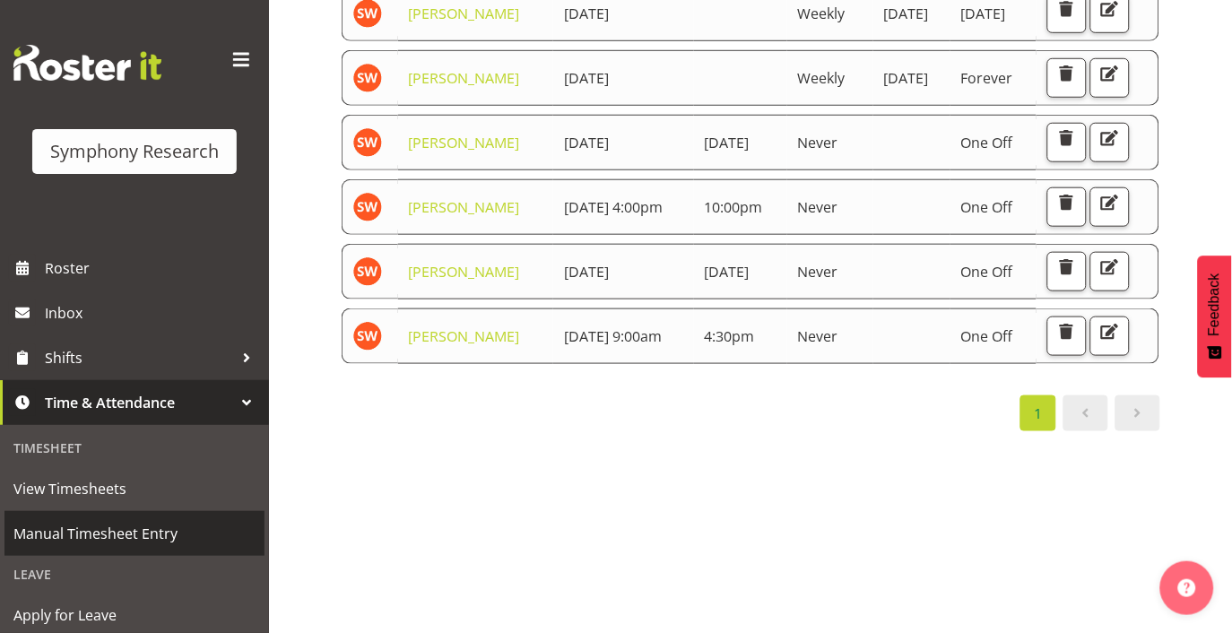
click at [83, 526] on span "Manual Timesheet Entry" at bounding box center [134, 533] width 242 height 27
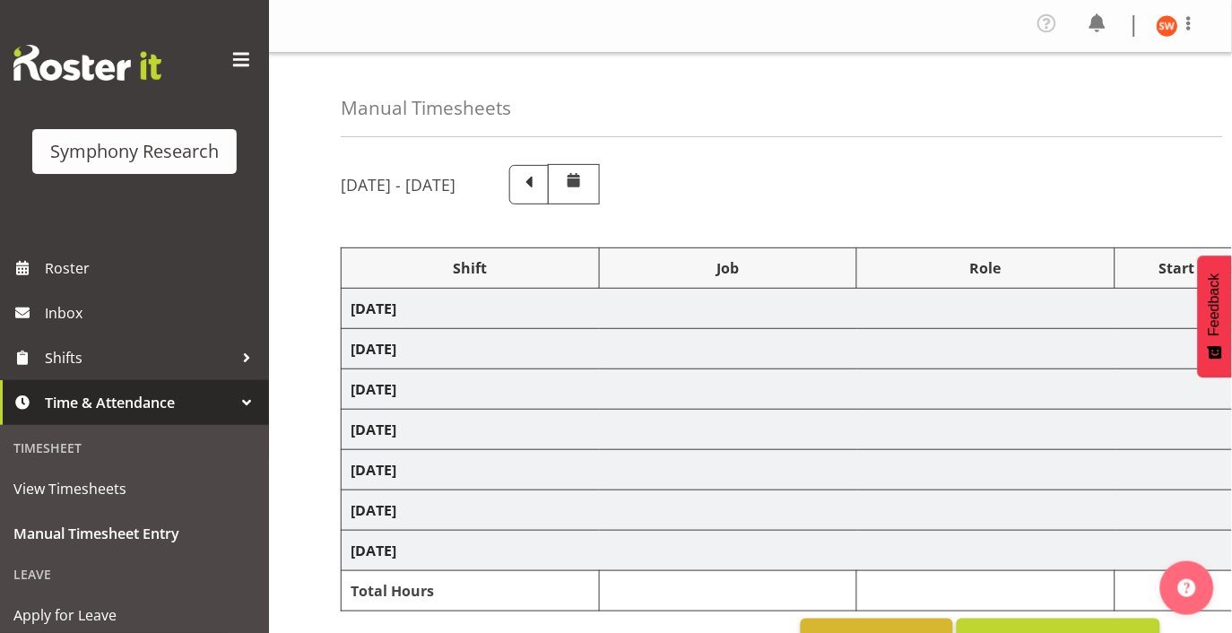
select select "81297"
select select "10587"
select select "47"
select select "81297"
select select "10587"
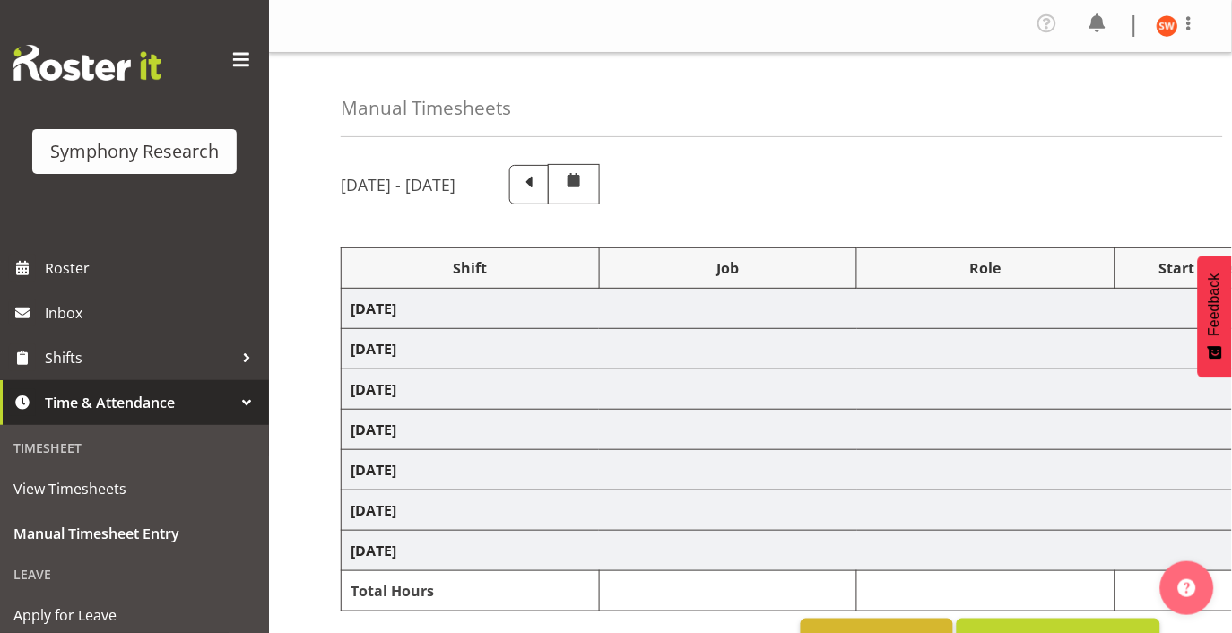
select select "47"
select select "81297"
select select "10587"
select select "47"
select select "81297"
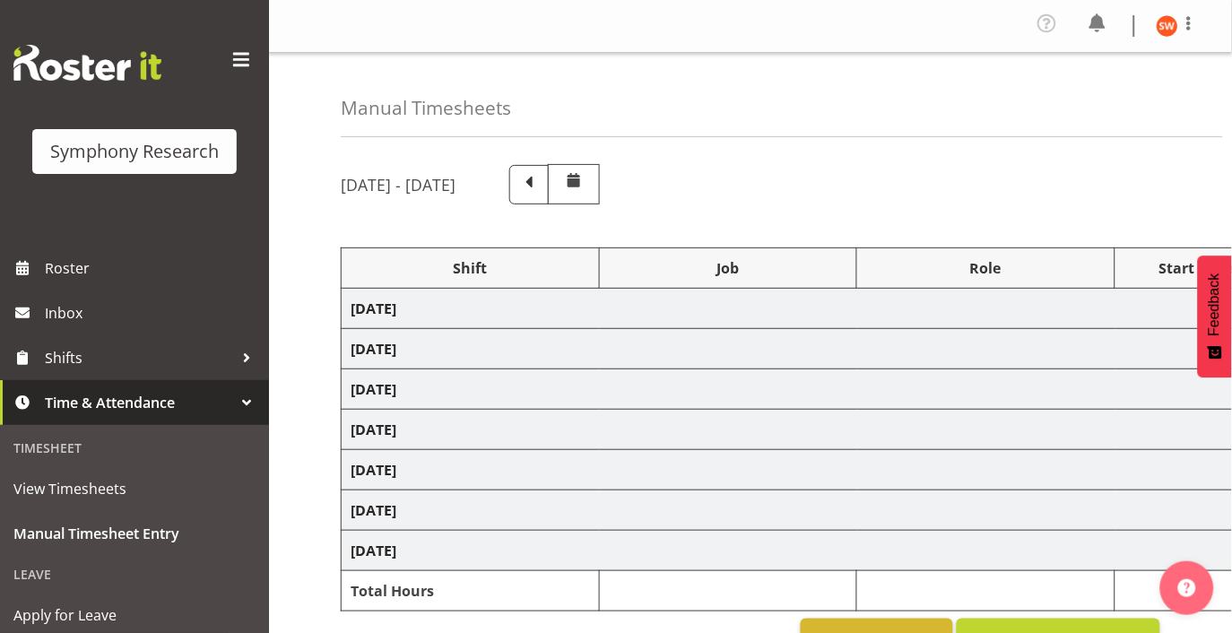
select select "10587"
select select "47"
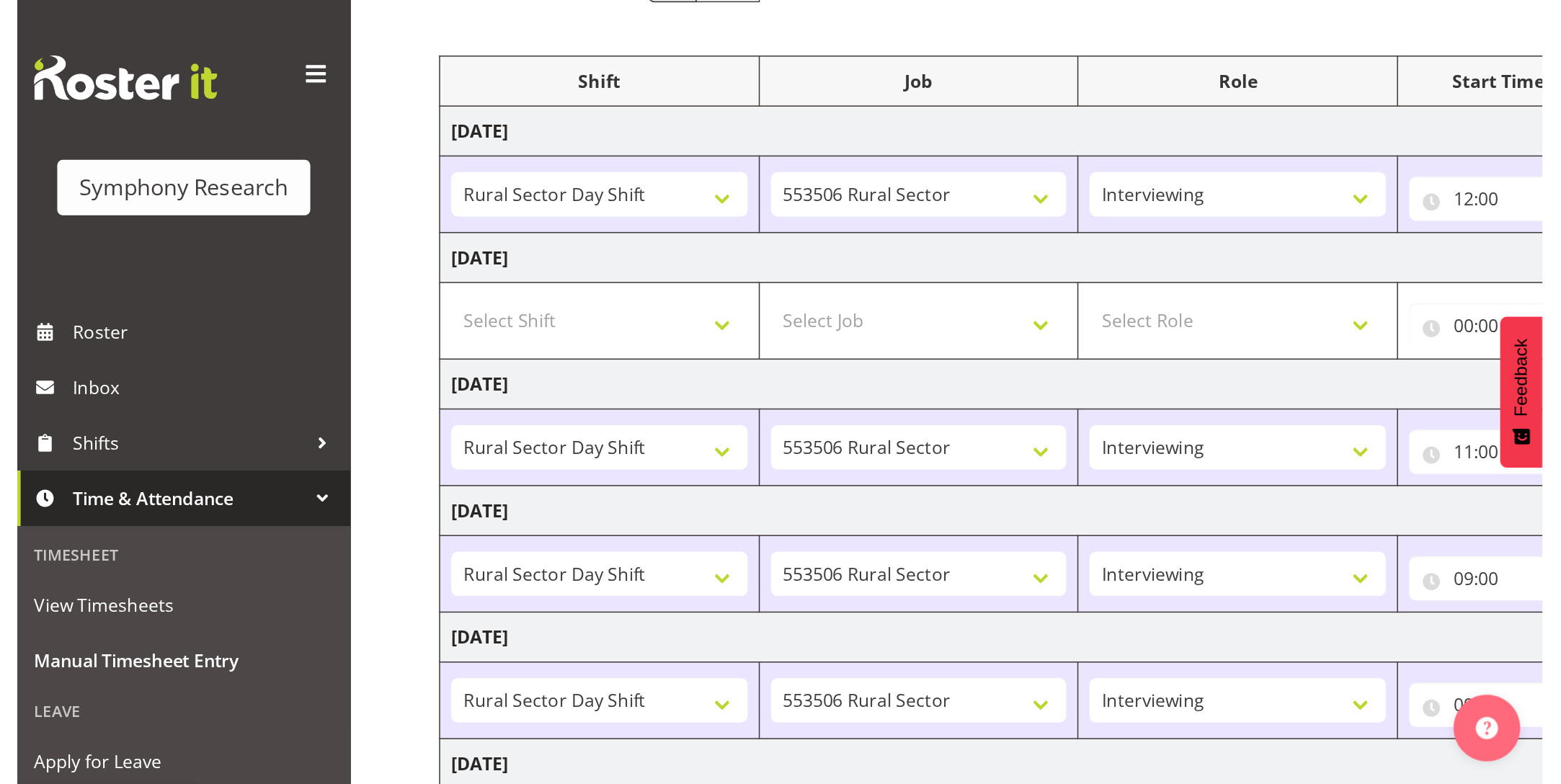
scroll to position [127, 0]
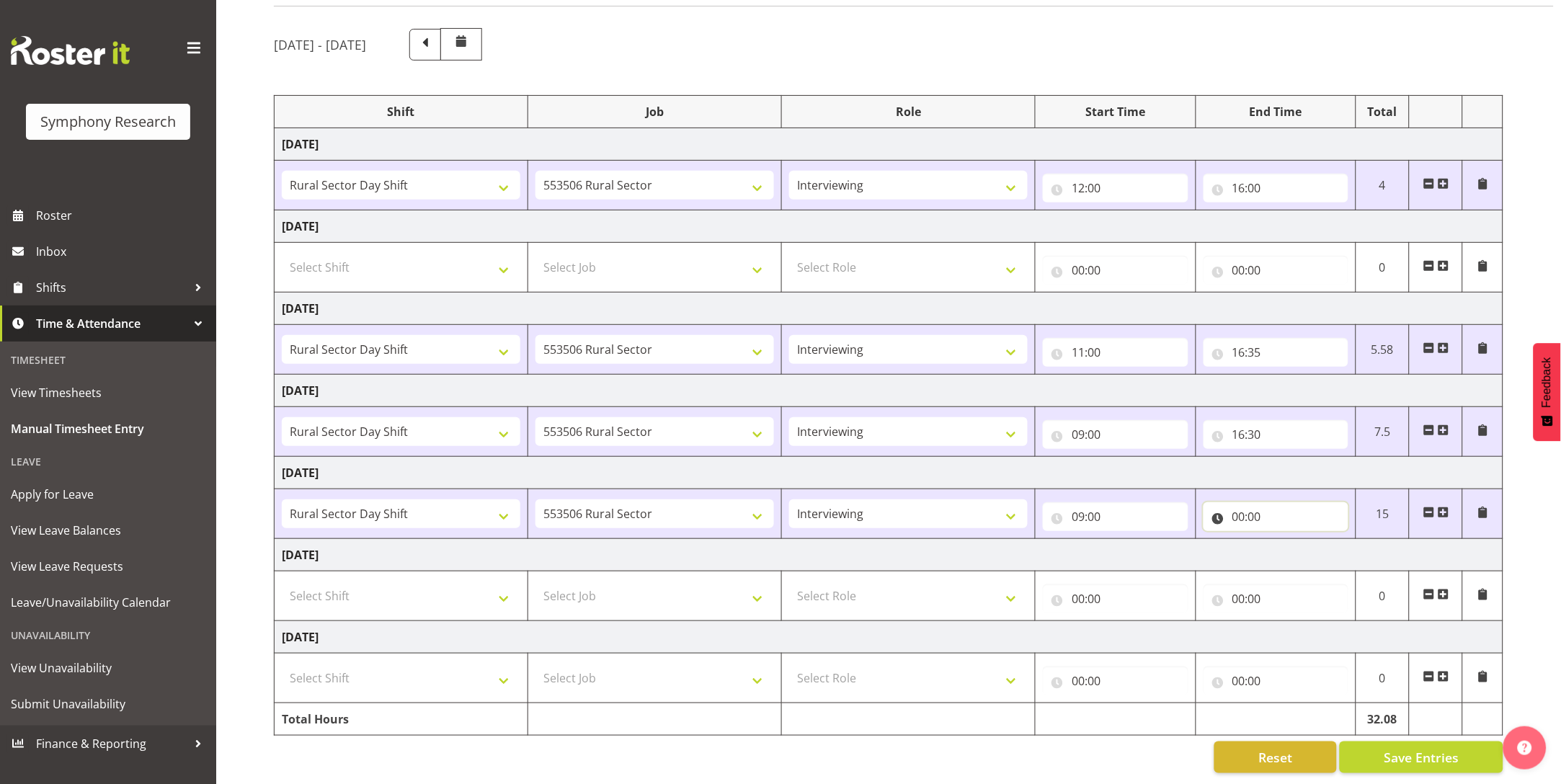
click at [989, 502] on input "00:00" at bounding box center [1276, 517] width 145 height 29
click at [989, 508] on select "00 01 02 03 04 05 06 07 08 09 10 11 12 13 14 15 16 17 18 19 20 21 22 23" at bounding box center [1302, 554] width 32 height 29
select select "4"
click at [989, 508] on select "00 01 02 03 04 05 06 07 08 09 10 11 12 13 14 15 16 17 18 19 20 21 22 23" at bounding box center [1302, 554] width 32 height 29
type input "04:00"
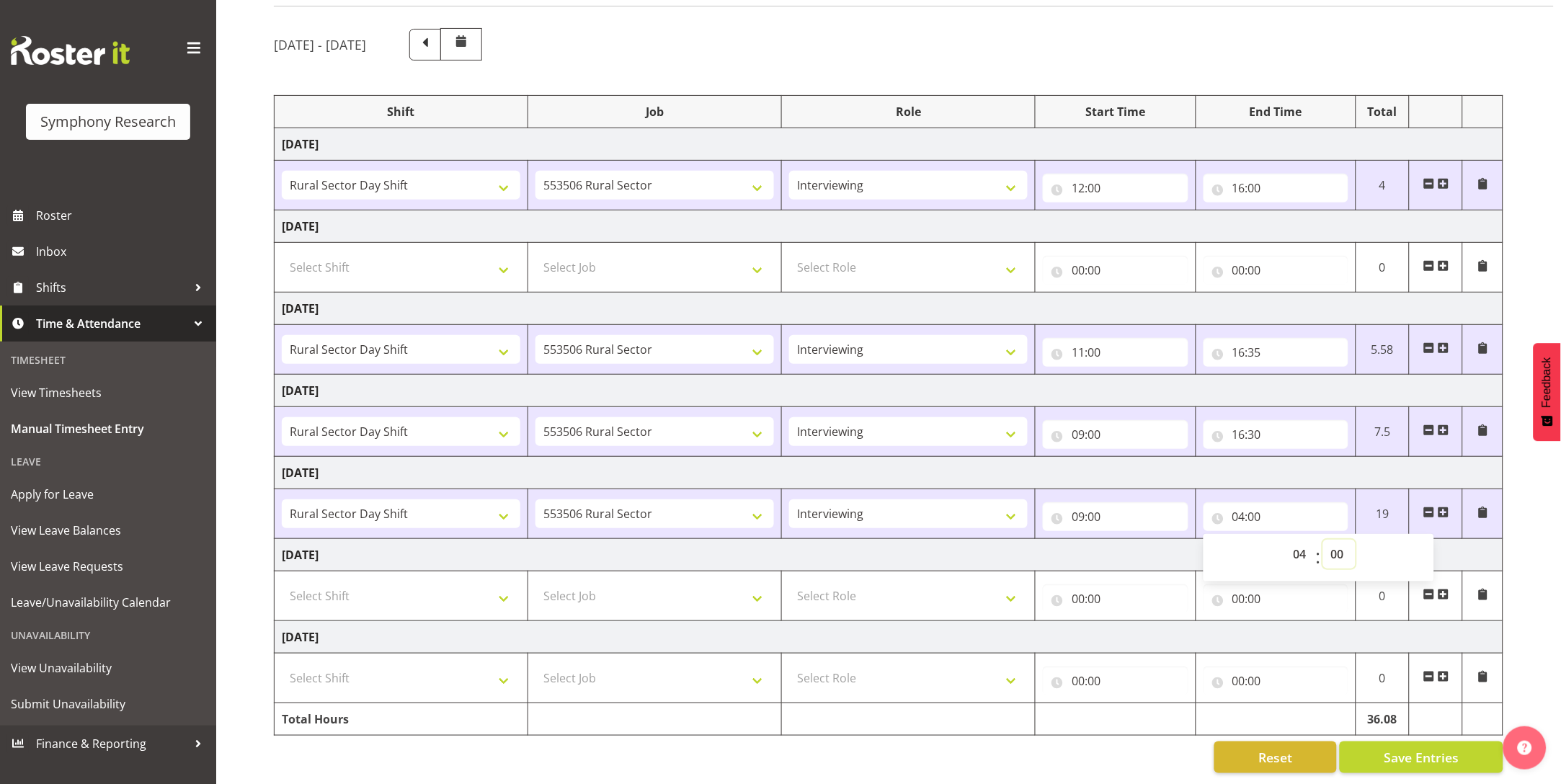
click at [989, 508] on select "00 01 02 03 04 05 06 07 08 09 10 11 12 13 14 15 16 17 18 19 20 21 22 23 24 25 2…" at bounding box center [1339, 554] width 32 height 29
click at [989, 502] on input "04:00" at bounding box center [1276, 517] width 145 height 29
click at [989, 508] on select "00 01 02 03 04 05 06 07 08 09 10 11 12 13 14 15 16 17 18 19 20 21 22 23" at bounding box center [1302, 554] width 32 height 29
select select "16"
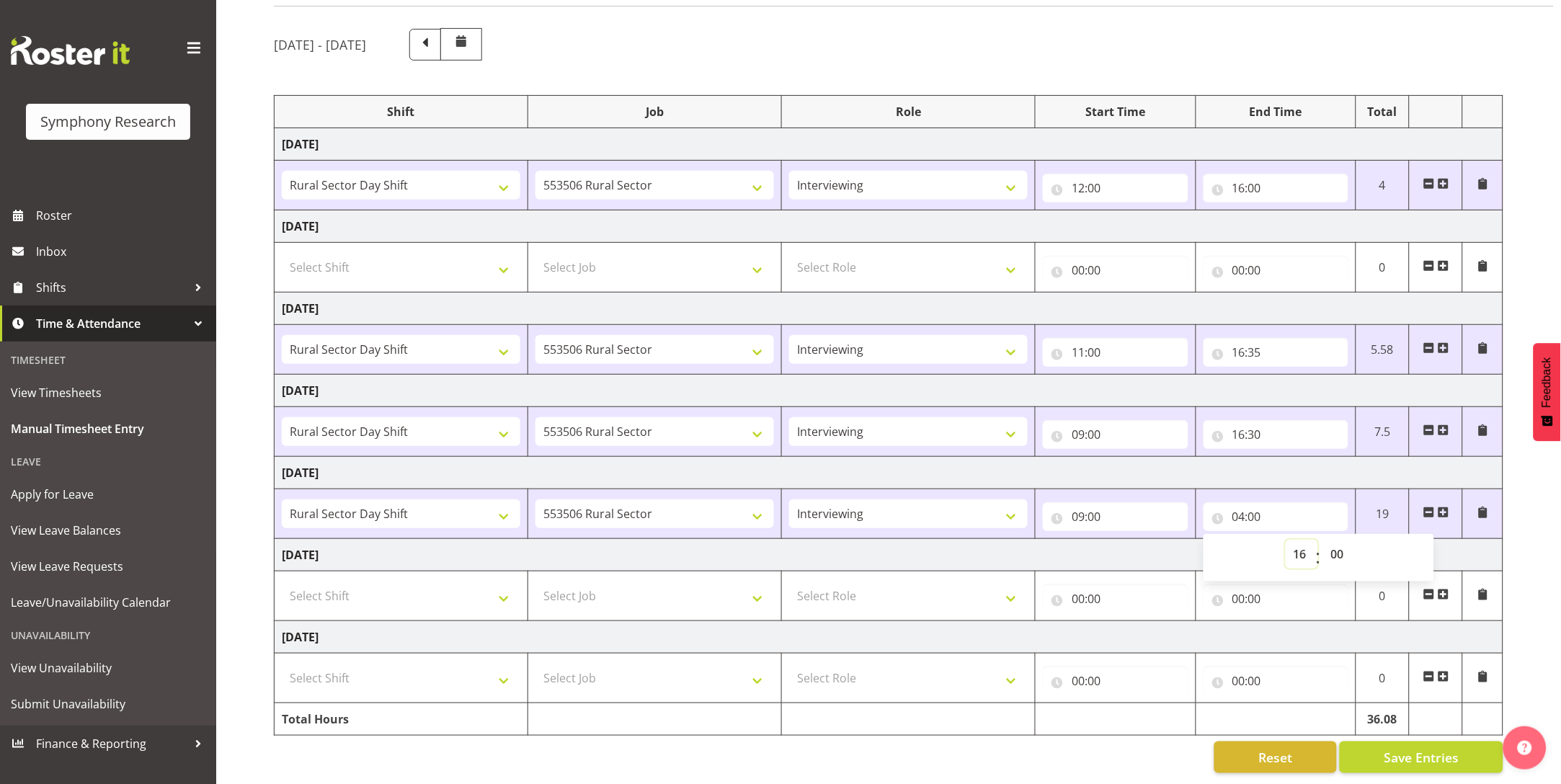
click at [989, 508] on select "00 01 02 03 04 05 06 07 08 09 10 11 12 13 14 15 16 17 18 19 20 21 22 23" at bounding box center [1302, 554] width 32 height 29
type input "16:00"
click at [989, 508] on select "00 01 02 03 04 05 06 07 08 09 10 11 12 13 14 15 16 17 18 19 20 21 22 23 24 25 2…" at bounding box center [1339, 554] width 32 height 29
select select "30"
click at [989, 508] on select "00 01 02 03 04 05 06 07 08 09 10 11 12 13 14 15 16 17 18 19 20 21 22 23 24 25 2…" at bounding box center [1339, 554] width 32 height 29
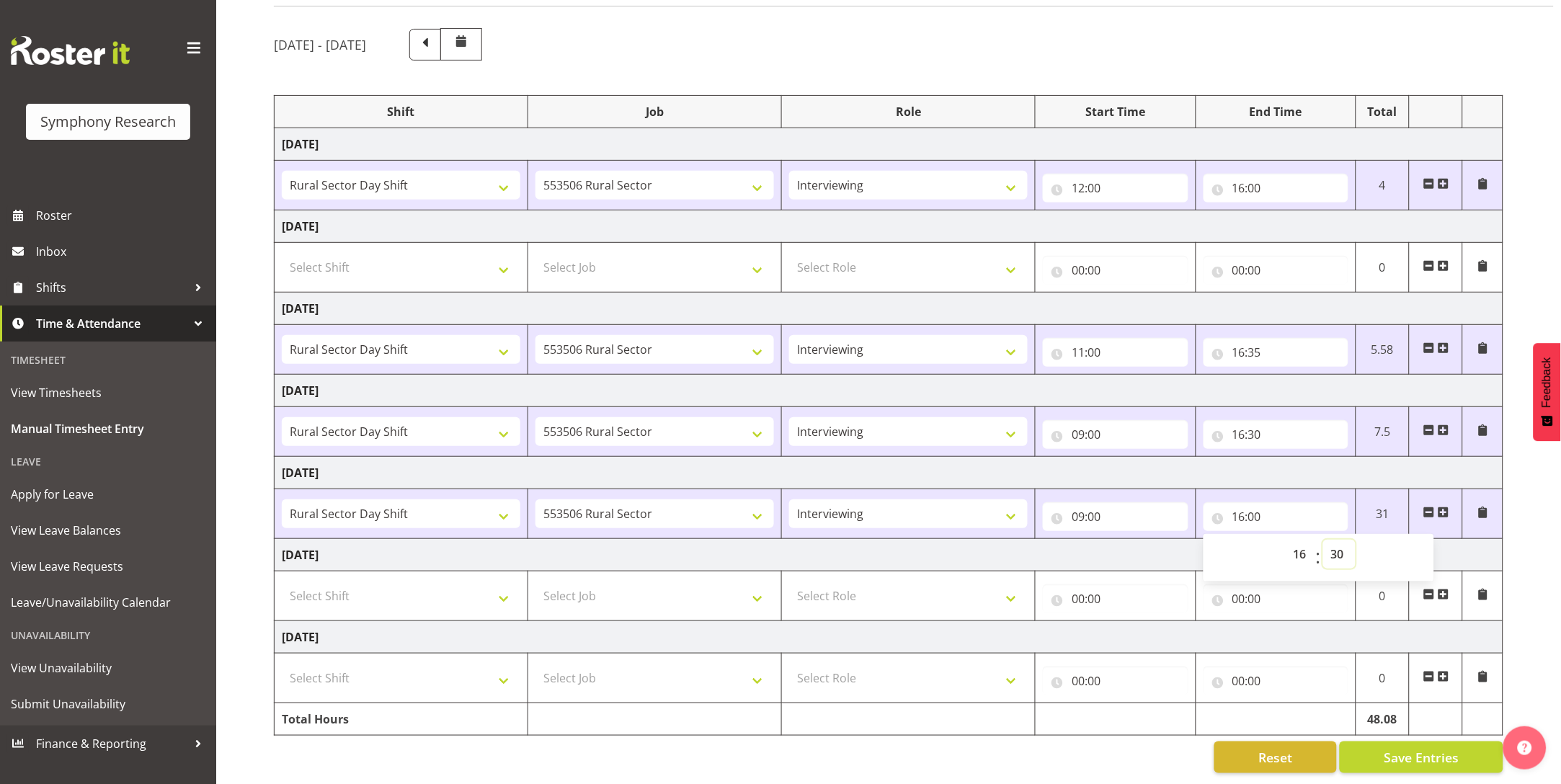
type input "16:30"
click at [989, 508] on span "Save Entries" at bounding box center [1420, 757] width 75 height 18
click at [239, 508] on div "Manual Timesheets [DATE] - [DATE] Shift Job Role Start Time End Time Total [DAT…" at bounding box center [889, 361] width 1345 height 845
click at [989, 508] on span "Save Entries" at bounding box center [1420, 757] width 75 height 18
click at [989, 508] on div "[DATE] - [DATE] Shift Job Role Start Time End Time Total [DATE] !!Weekend Resid…" at bounding box center [917, 401] width 1287 height 766
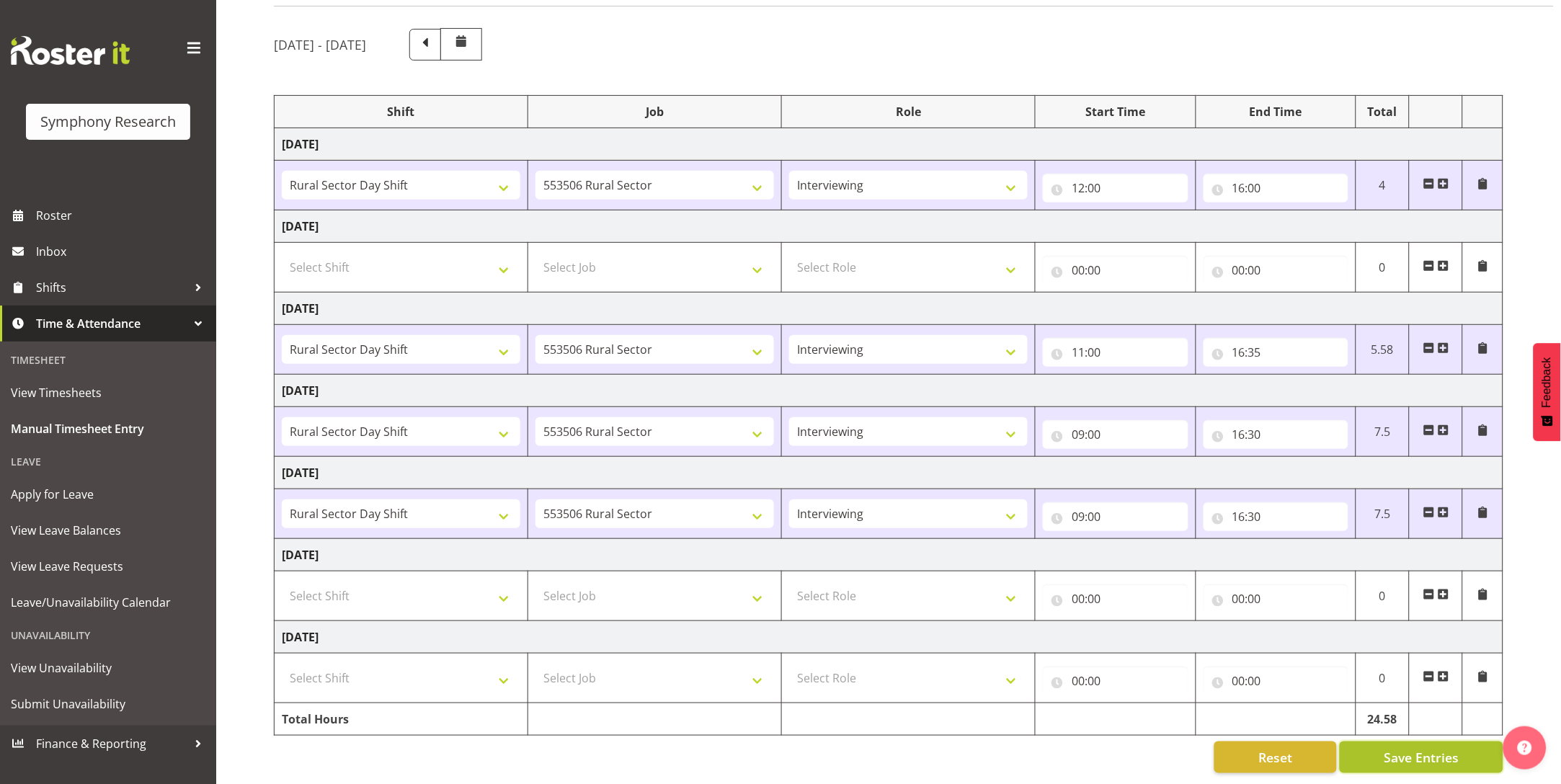
click at [989, 508] on button "Save Entries" at bounding box center [1421, 757] width 164 height 31
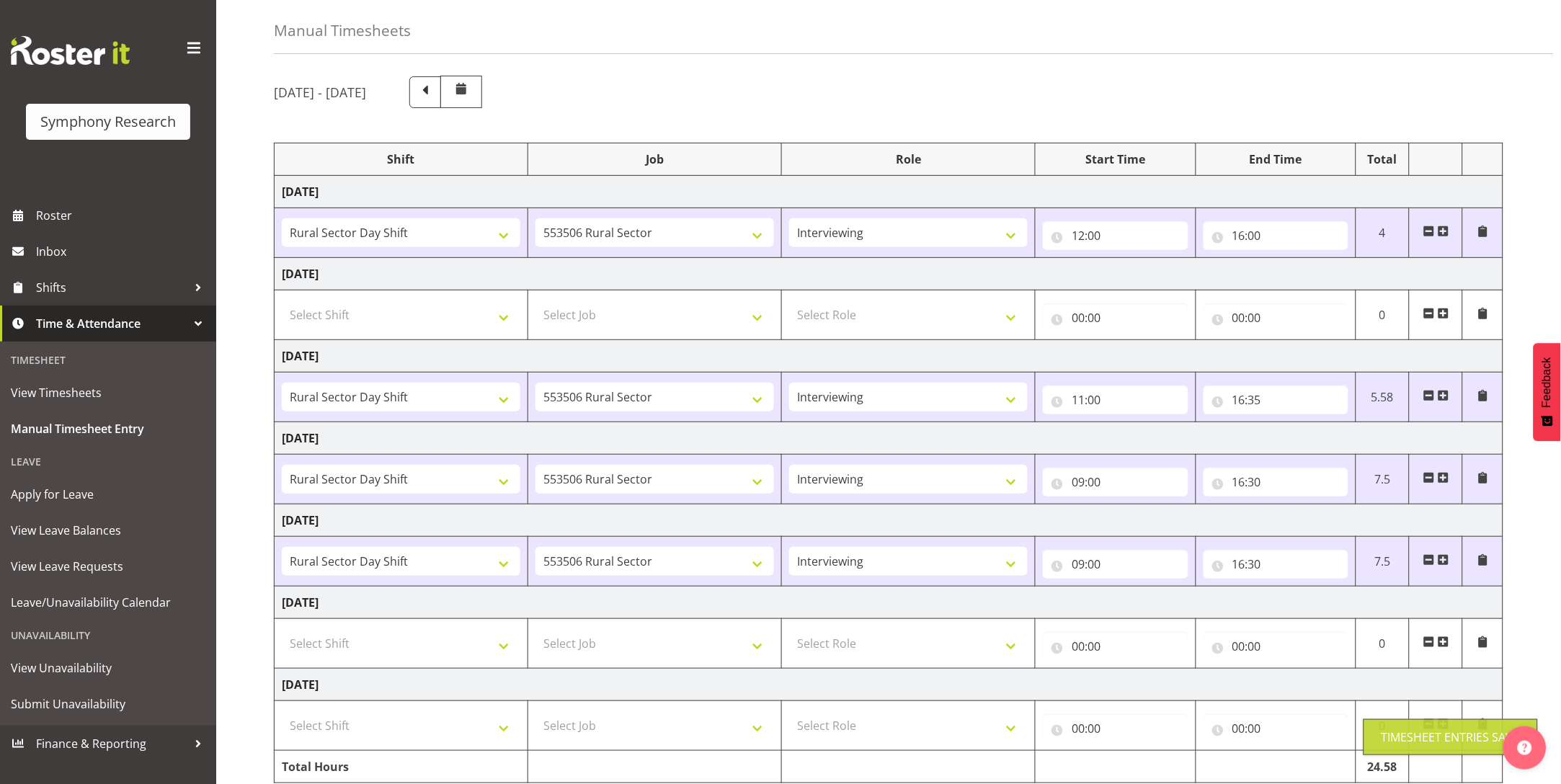
scroll to position [0, 0]
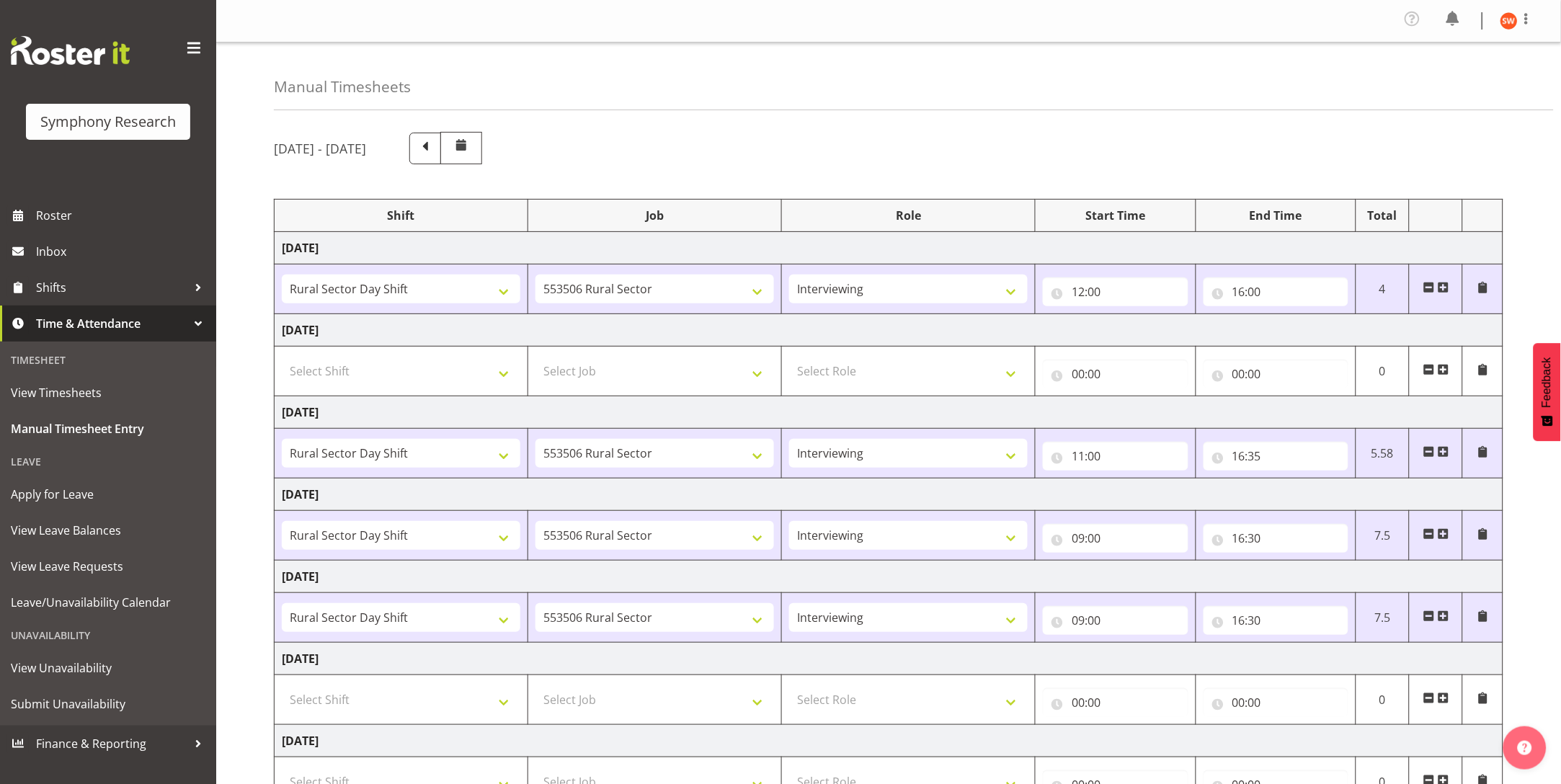
click at [989, 137] on div "[DATE] - [DATE]" at bounding box center [889, 148] width 1229 height 32
